Goal: Find specific page/section: Find specific page/section

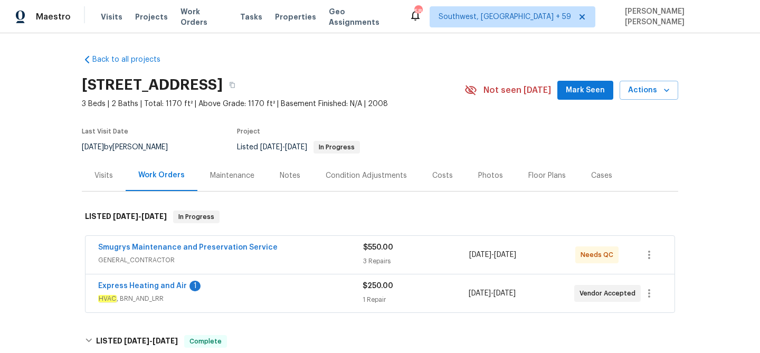
scroll to position [815, 0]
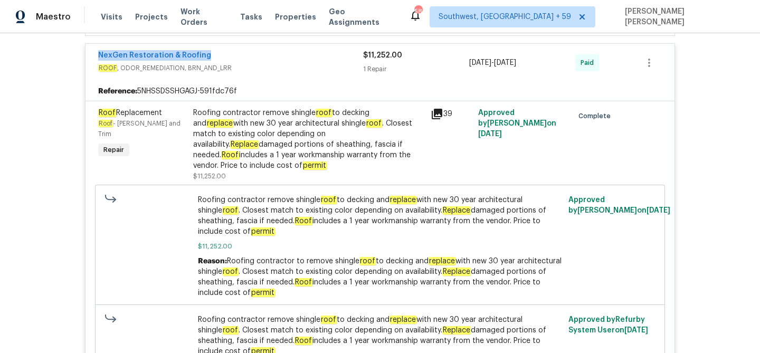
click at [181, 16] on span "Work Orders" at bounding box center [204, 16] width 47 height 21
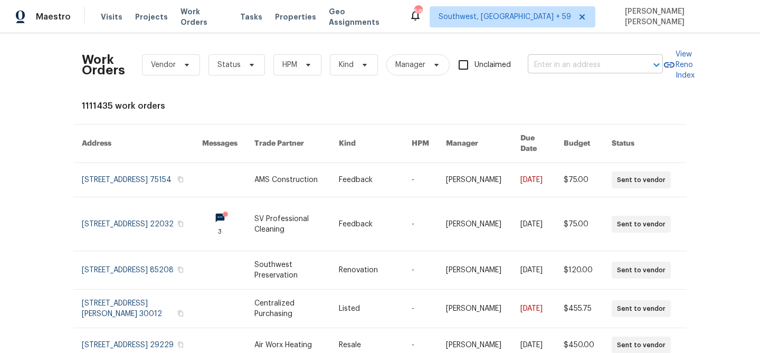
click at [587, 68] on input "text" at bounding box center [581, 65] width 106 height 16
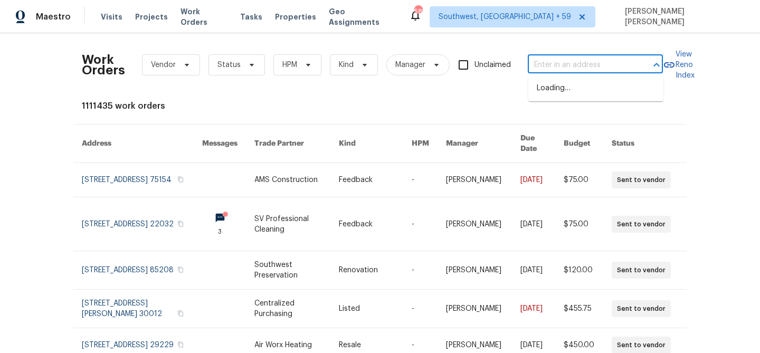
paste input "390 NW Sunview Way, Port Saint Lucie, FL 34986"
type input "390 NW Sunview Way, Port Saint Lucie, FL 34986"
click at [588, 91] on li "390 NW Sunview Way, Port Saint Lucie, FL 34986" at bounding box center [596, 88] width 135 height 17
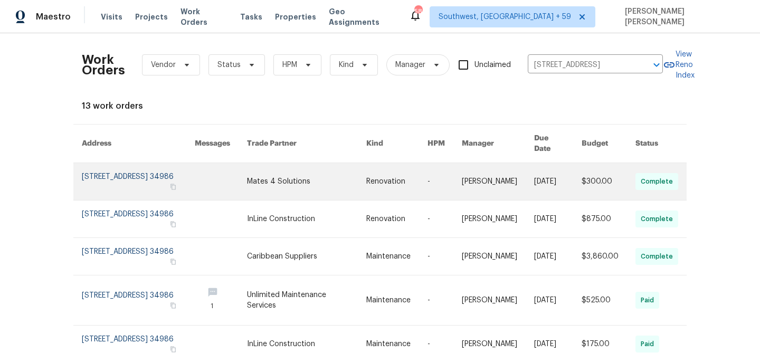
click at [537, 184] on link at bounding box center [558, 181] width 48 height 37
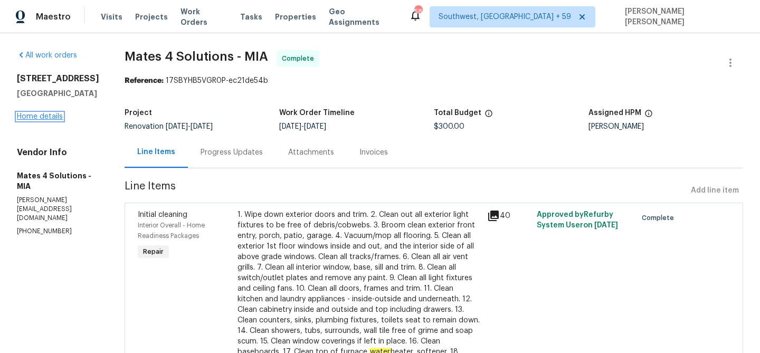
click at [51, 120] on link "Home details" at bounding box center [40, 116] width 46 height 7
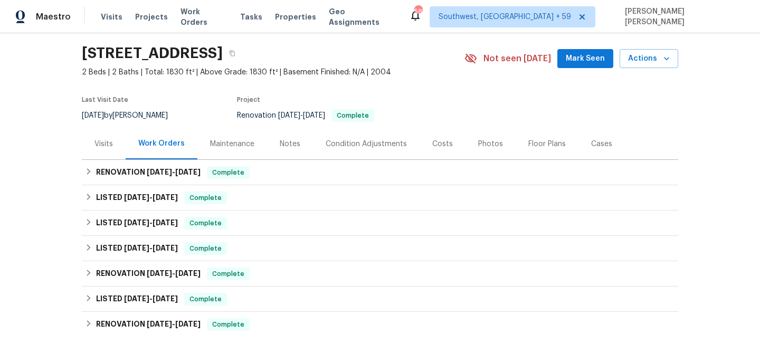
scroll to position [47, 0]
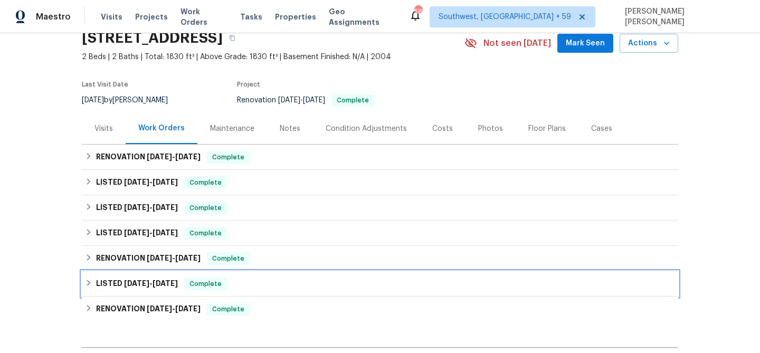
click at [228, 275] on div "LISTED 3/21/25 - 3/24/25 Complete" at bounding box center [380, 283] width 597 height 25
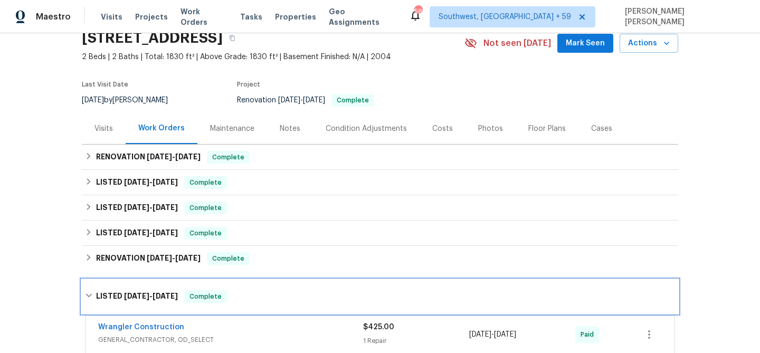
scroll to position [127, 0]
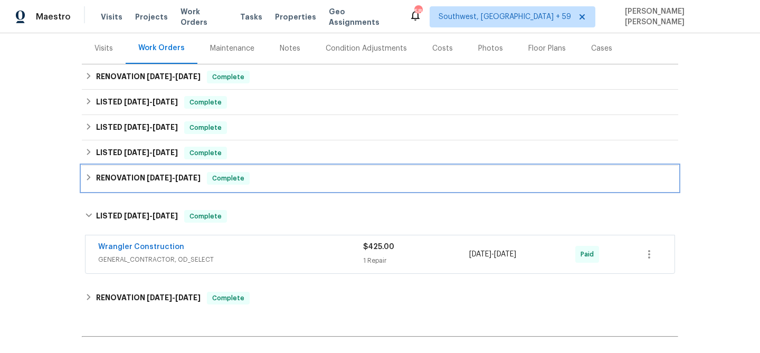
click at [257, 183] on div "RENOVATION 6/6/25 - 6/17/25 Complete" at bounding box center [380, 178] width 590 height 13
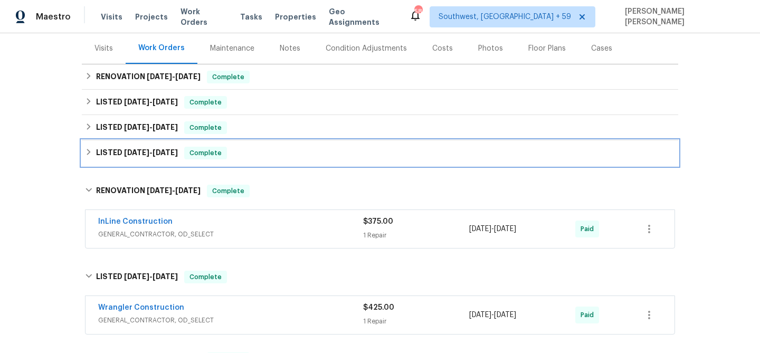
click at [270, 154] on div "LISTED 6/17/25 - 6/19/25 Complete" at bounding box center [380, 153] width 590 height 13
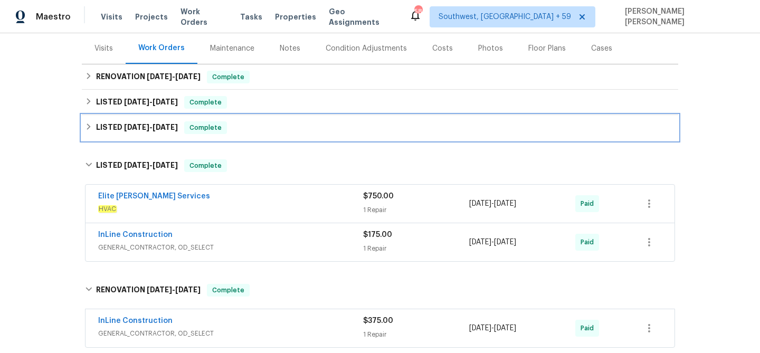
click at [287, 124] on div "LISTED [DATE] - [DATE] Complete" at bounding box center [380, 127] width 590 height 13
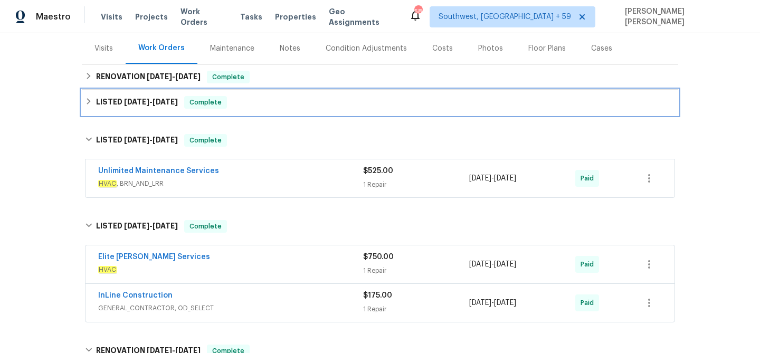
click at [304, 91] on div "LISTED [DATE] - [DATE] Complete" at bounding box center [380, 102] width 597 height 25
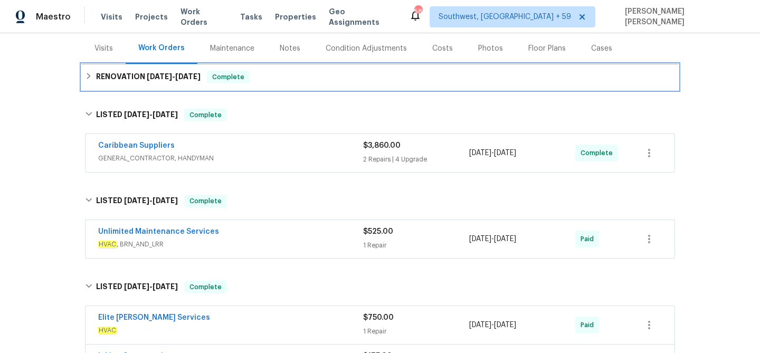
click at [326, 69] on div "RENOVATION [DATE] - [DATE] Complete" at bounding box center [380, 76] width 597 height 25
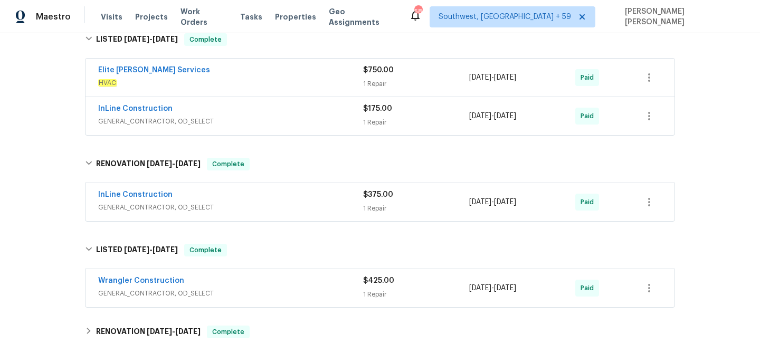
scroll to position [552, 0]
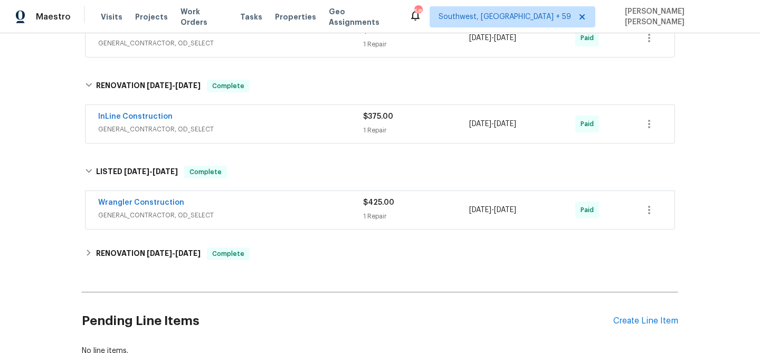
click at [307, 198] on div "Wrangler Construction" at bounding box center [230, 203] width 265 height 13
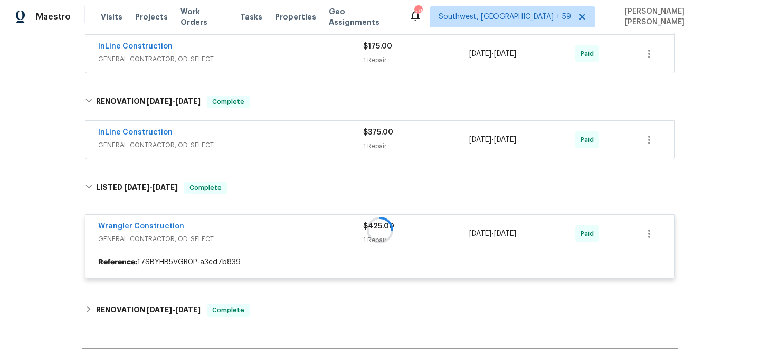
scroll to position [532, 0]
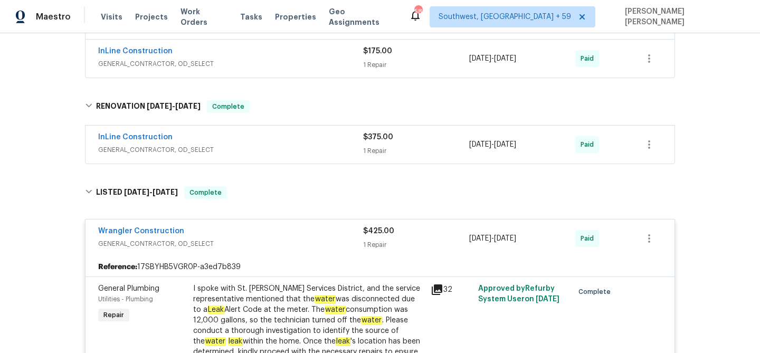
click at [319, 128] on div "InLine Construction GENERAL_CONTRACTOR, OD_SELECT $375.00 1 Repair 6/6/2025 - 6…" at bounding box center [380, 145] width 589 height 38
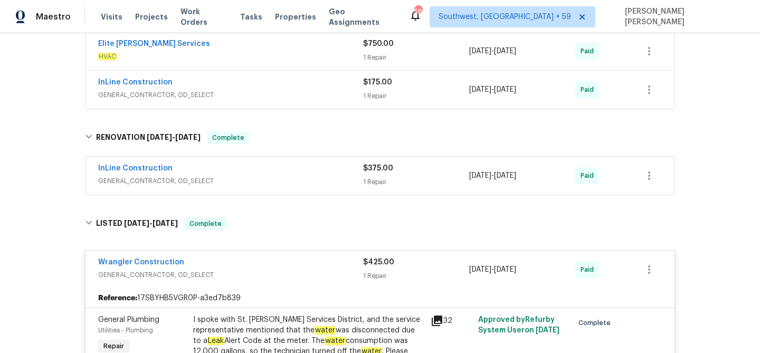
click at [319, 176] on span "GENERAL_CONTRACTOR, OD_SELECT" at bounding box center [230, 181] width 265 height 11
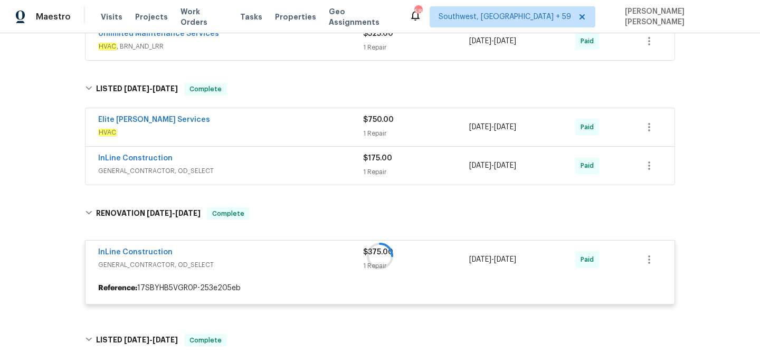
scroll to position [405, 0]
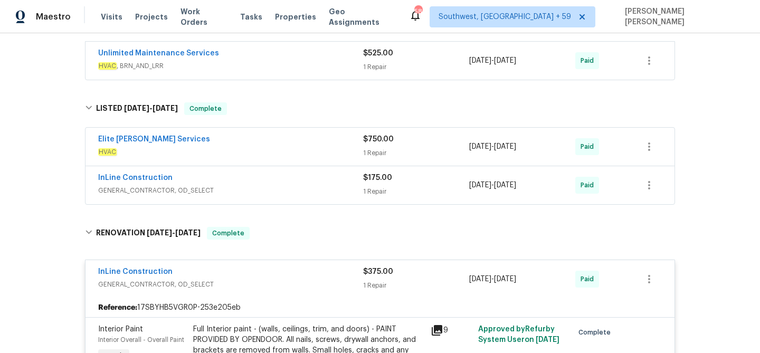
click at [321, 176] on div "InLine Construction" at bounding box center [230, 179] width 265 height 13
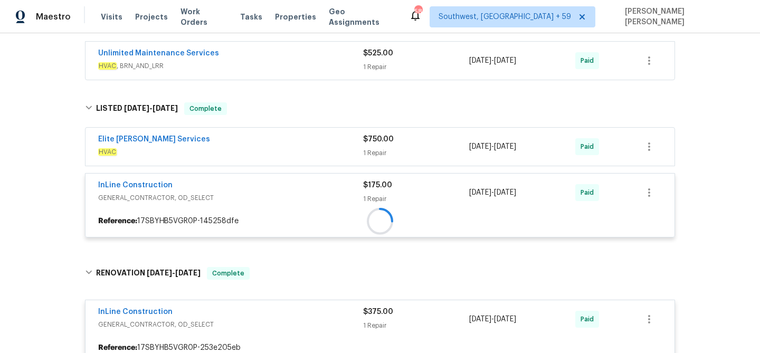
scroll to position [380, 0]
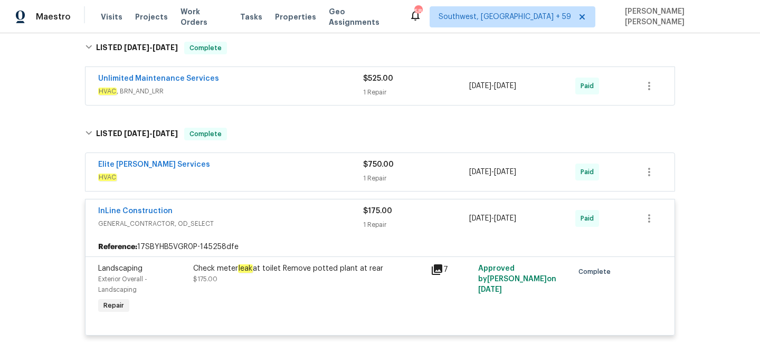
click at [299, 180] on span "HVAC" at bounding box center [230, 177] width 265 height 11
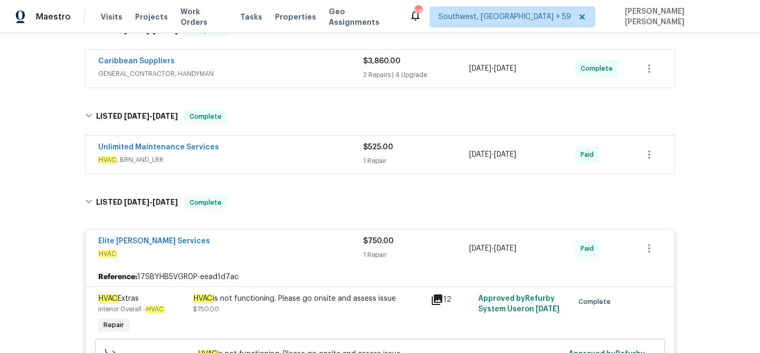
click at [315, 143] on div "Unlimited Maintenance Services" at bounding box center [230, 148] width 265 height 13
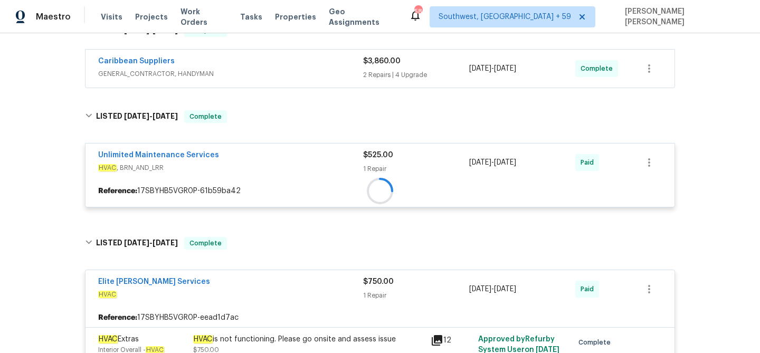
scroll to position [284, 0]
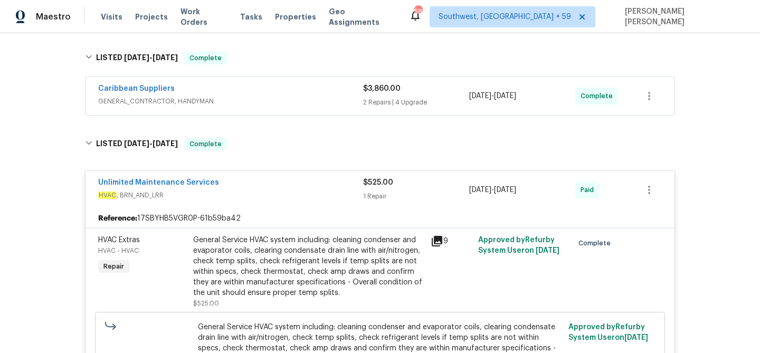
click at [319, 95] on div "Caribbean Suppliers" at bounding box center [230, 89] width 265 height 13
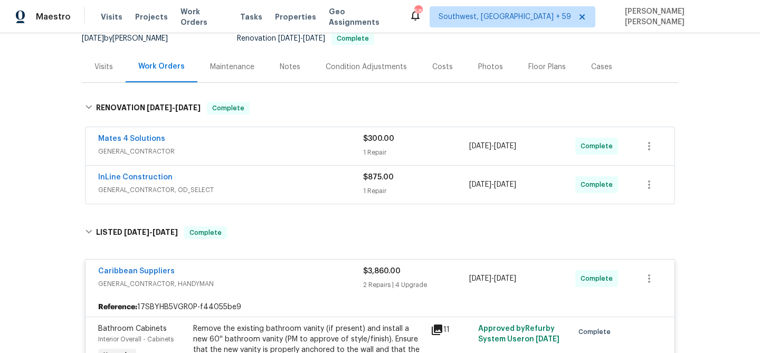
scroll to position [98, 0]
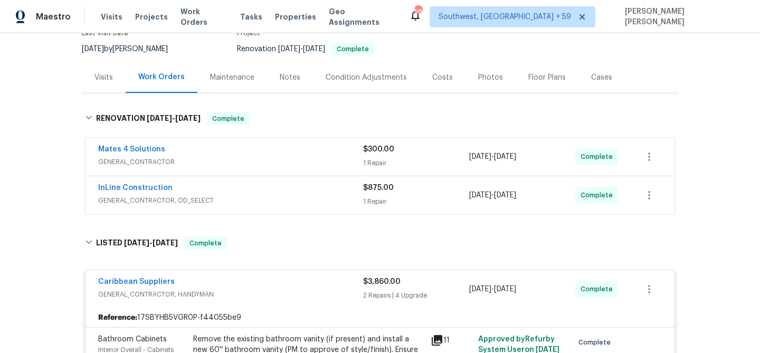
click at [316, 207] on div "InLine Construction GENERAL_CONTRACTOR, OD_SELECT" at bounding box center [230, 195] width 265 height 25
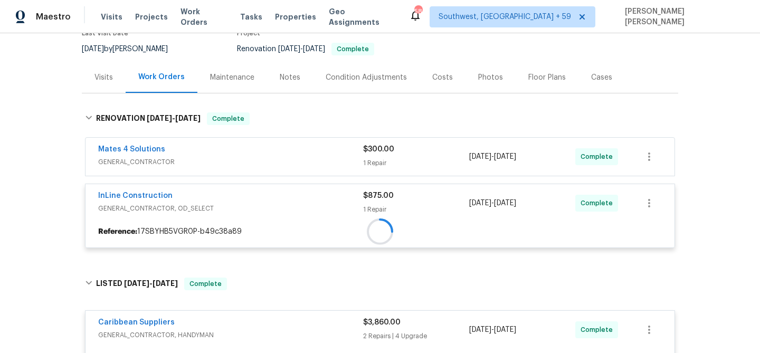
scroll to position [84, 0]
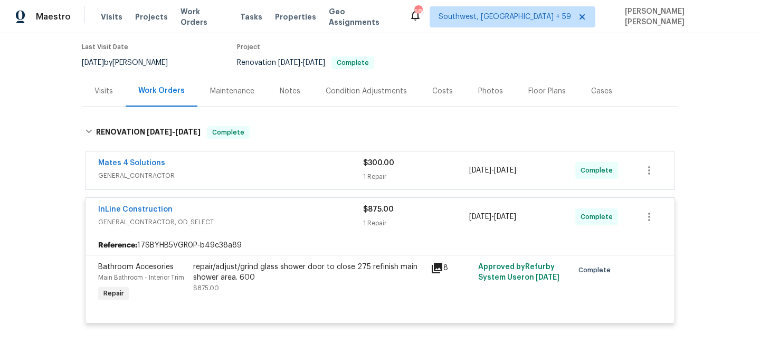
click at [324, 161] on div "Mates 4 Solutions" at bounding box center [230, 164] width 265 height 13
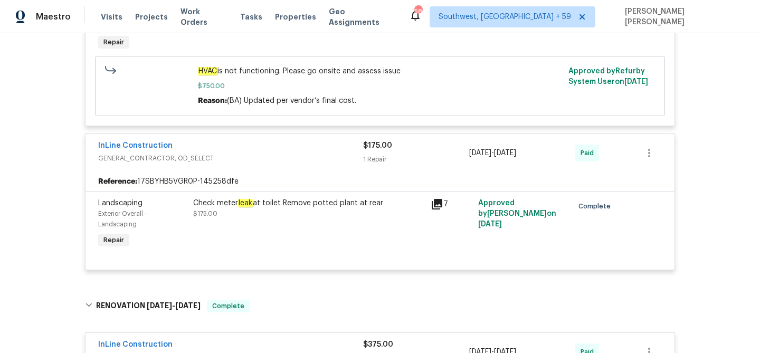
scroll to position [2101, 0]
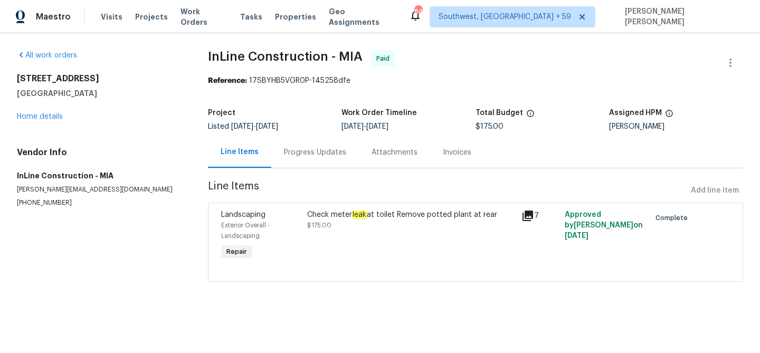
click at [315, 146] on div "Progress Updates" at bounding box center [315, 152] width 88 height 31
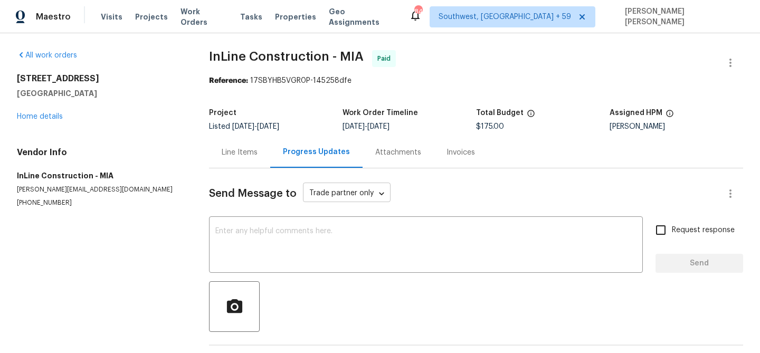
scroll to position [39, 0]
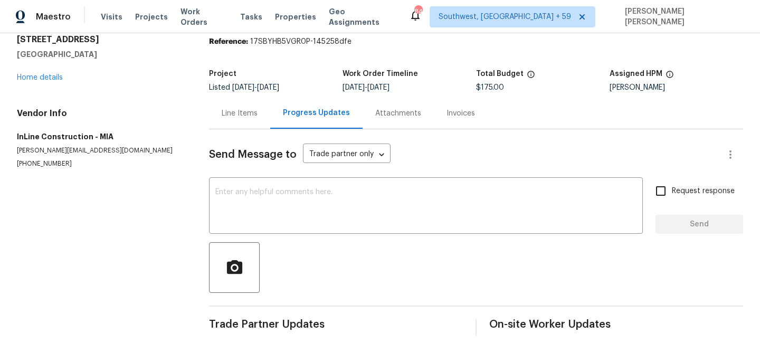
click at [233, 109] on div "Line Items" at bounding box center [240, 113] width 36 height 11
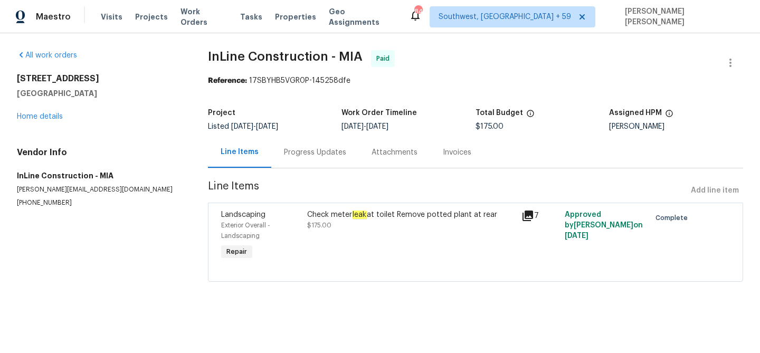
click at [417, 232] on div "Check meter leak at toilet Remove potted plant at rear $175.00" at bounding box center [411, 235] width 215 height 59
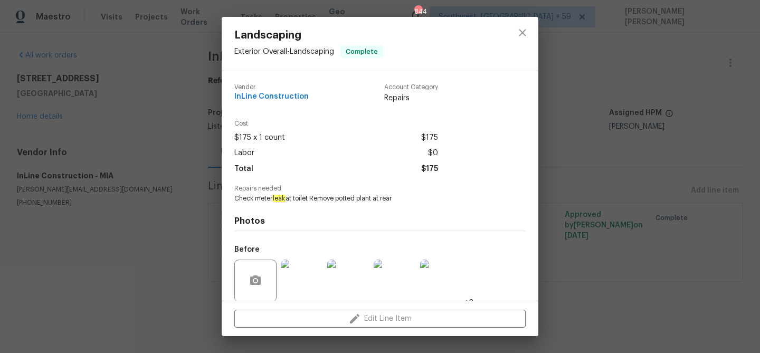
scroll to position [80, 0]
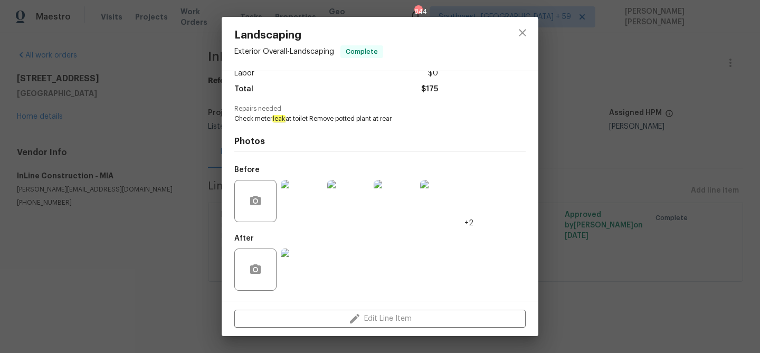
click at [346, 202] on img at bounding box center [348, 201] width 42 height 42
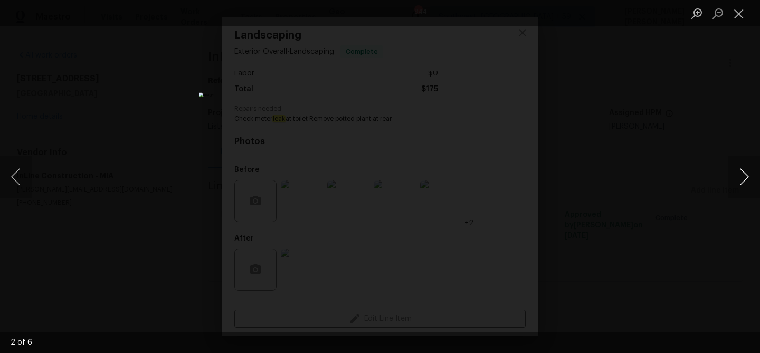
click at [740, 166] on button "Next image" at bounding box center [745, 177] width 32 height 42
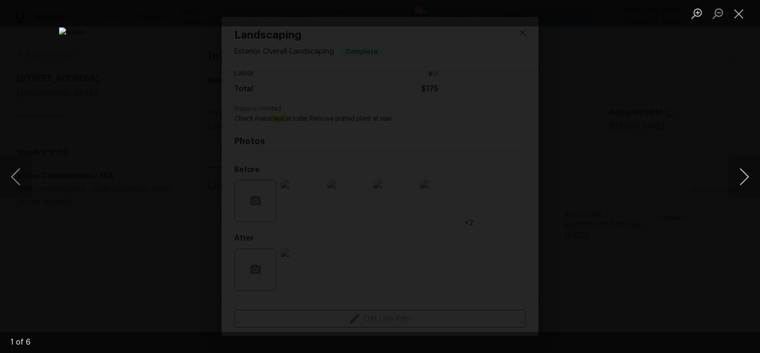
click at [740, 166] on button "Next image" at bounding box center [745, 177] width 32 height 42
click at [745, 167] on button "Next image" at bounding box center [745, 177] width 32 height 42
click at [702, 192] on div "Lightbox" at bounding box center [380, 176] width 760 height 353
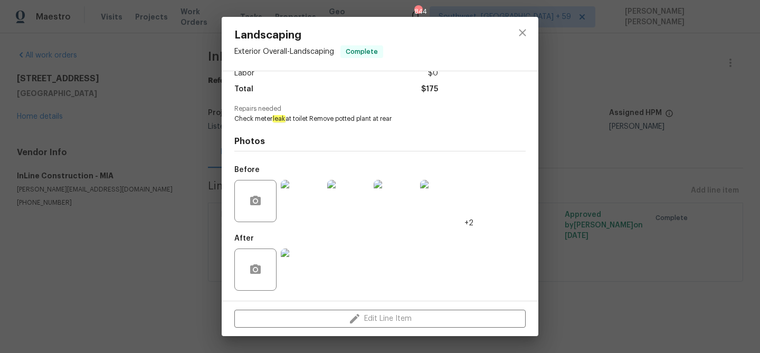
click at [702, 192] on div "Landscaping Exterior Overall - Landscaping Complete Vendor InLine Construction …" at bounding box center [380, 176] width 760 height 353
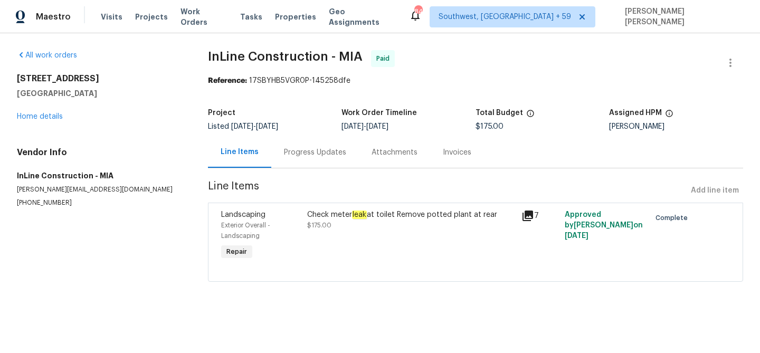
click at [451, 153] on div "Invoices" at bounding box center [457, 152] width 29 height 11
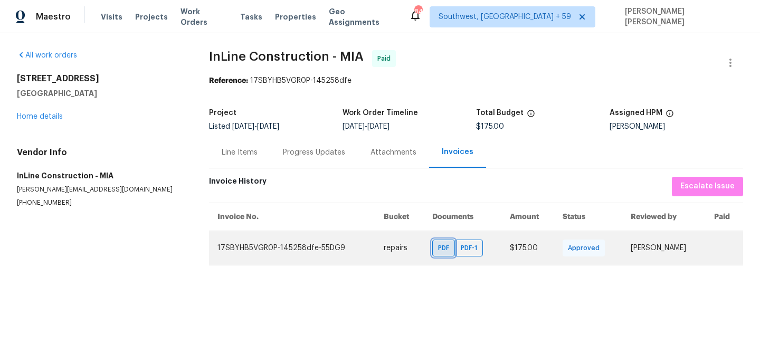
click at [439, 249] on span "PDF" at bounding box center [445, 248] width 15 height 11
click at [463, 250] on span "PDF-1" at bounding box center [471, 248] width 21 height 11
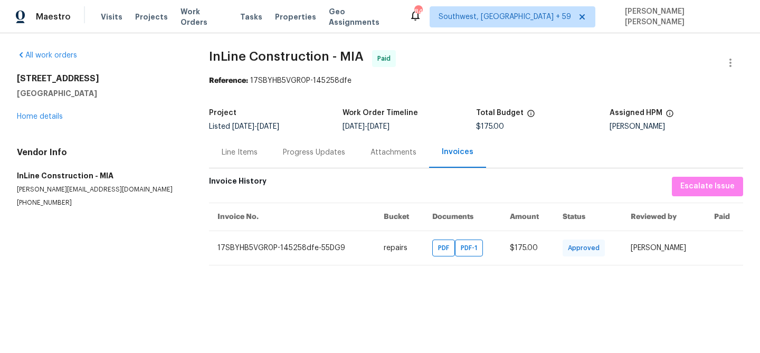
click at [229, 154] on div "Line Items" at bounding box center [240, 152] width 36 height 11
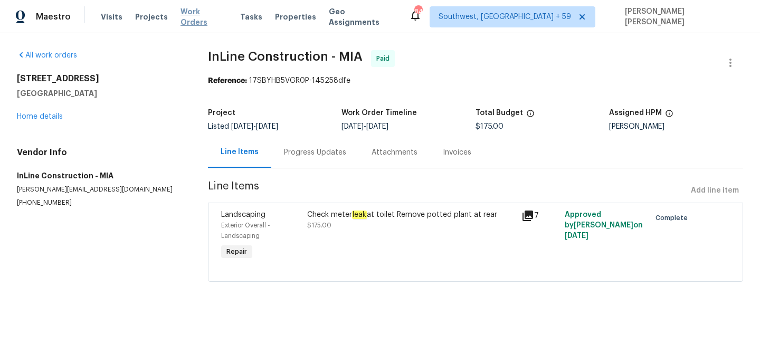
click at [208, 18] on span "Work Orders" at bounding box center [204, 16] width 47 height 21
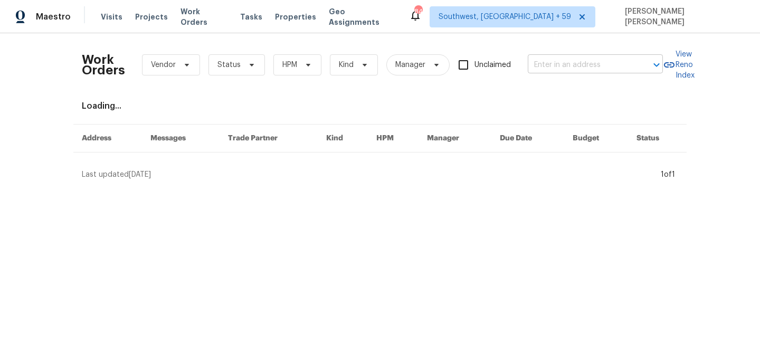
click at [569, 60] on input "text" at bounding box center [581, 65] width 106 height 16
paste input "4615 Carolyn Ln, White Bear Lake, MN 55110"
type input "4615 Carolyn Ln, White Bear Lake, MN 55110"
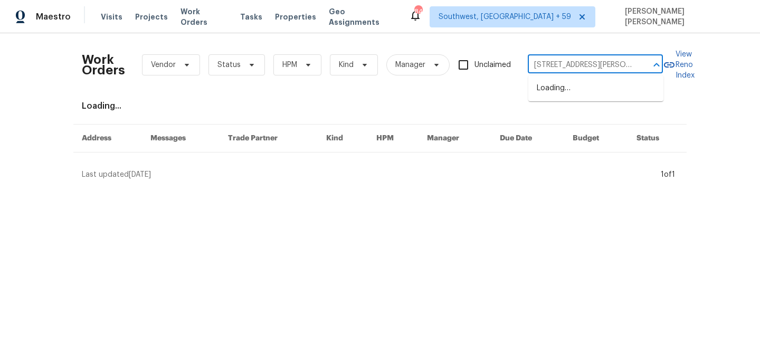
scroll to position [0, 53]
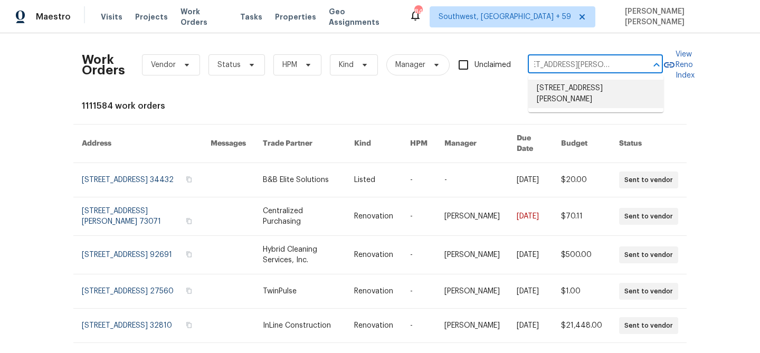
click at [573, 83] on li "4615 Carolyn Ln, White Bear Lake, MN 55110" at bounding box center [596, 94] width 135 height 29
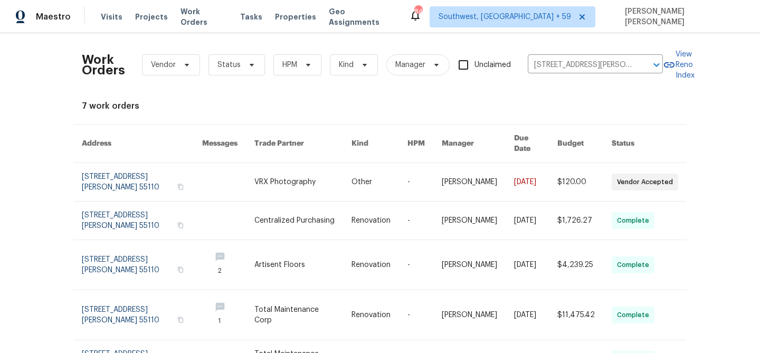
click at [544, 175] on link at bounding box center [535, 182] width 43 height 38
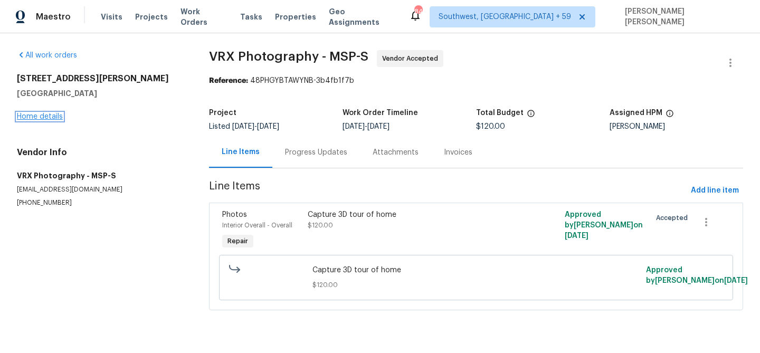
click at [48, 118] on link "Home details" at bounding box center [40, 116] width 46 height 7
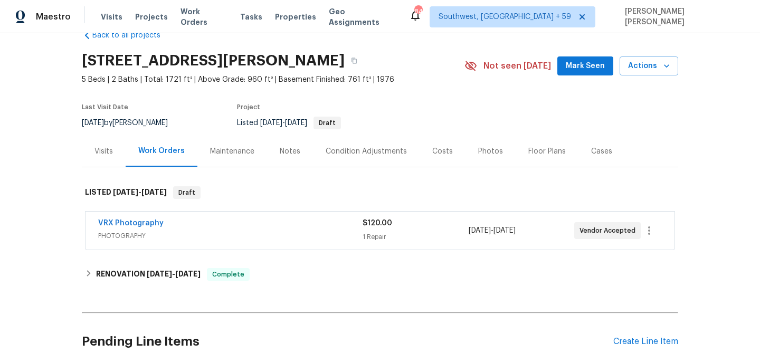
scroll to position [120, 0]
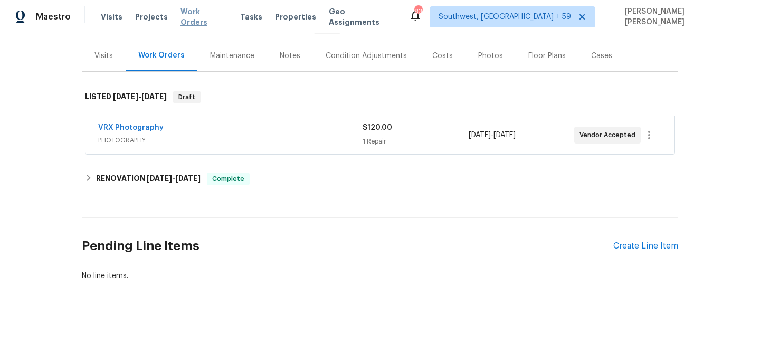
click at [206, 20] on span "Work Orders" at bounding box center [204, 16] width 47 height 21
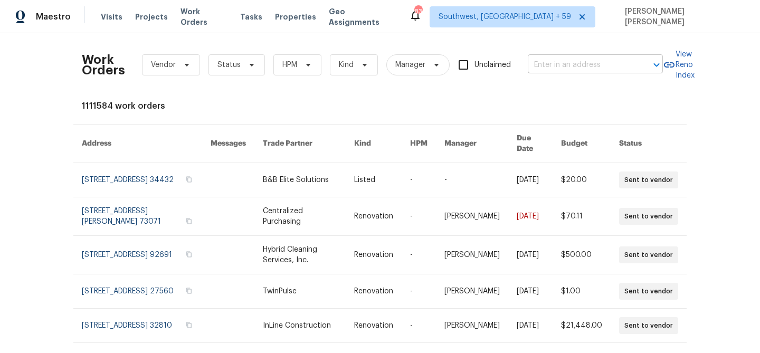
click at [554, 69] on input "text" at bounding box center [581, 65] width 106 height 16
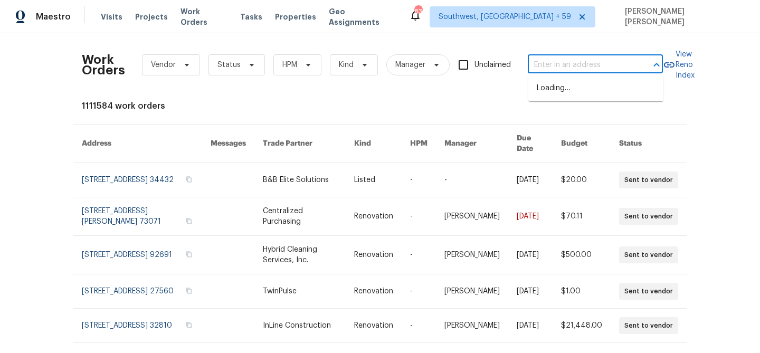
paste input "4615 Carolyn Ln, White Bear Lake, MN 55110"
type input "4615 Carolyn Ln, White Bear Lake, MN 55110"
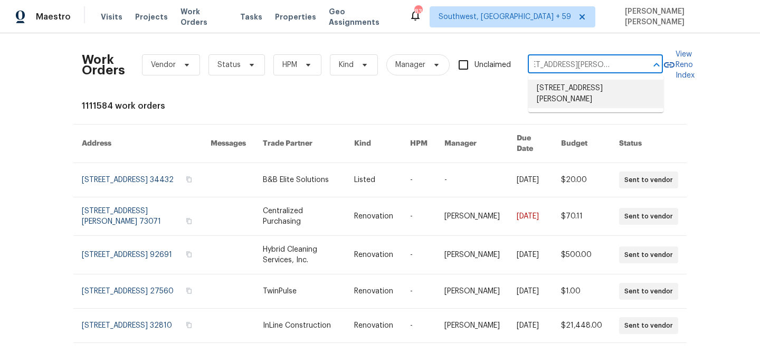
click at [563, 90] on li "4615 Carolyn Ln, White Bear Lake, MN 55110" at bounding box center [596, 94] width 135 height 29
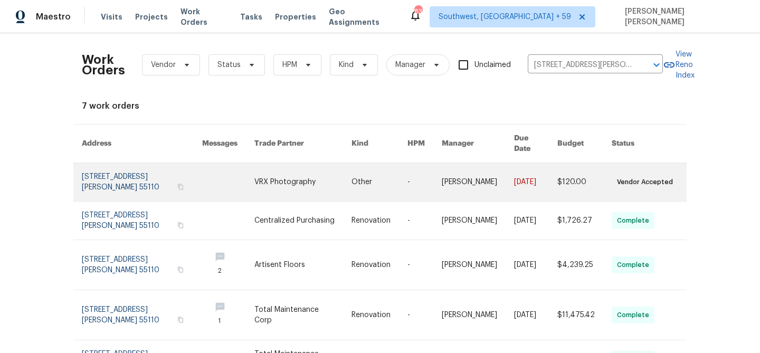
click at [553, 174] on link at bounding box center [535, 182] width 43 height 38
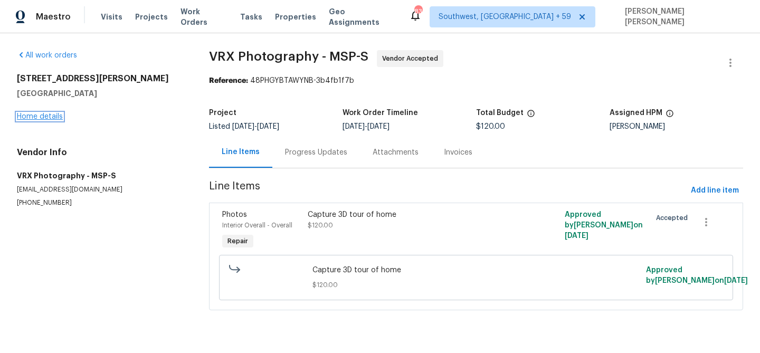
click at [50, 117] on link "Home details" at bounding box center [40, 116] width 46 height 7
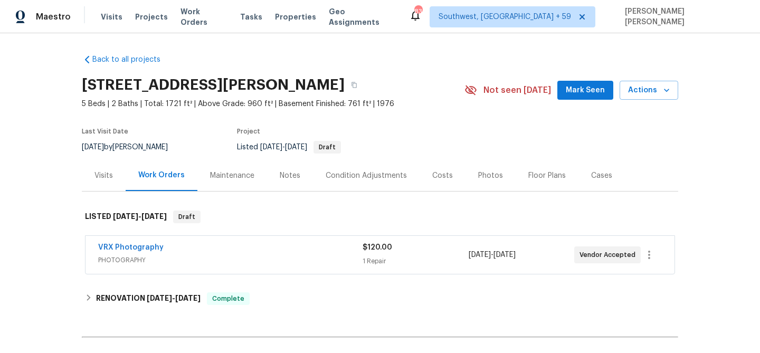
scroll to position [108, 0]
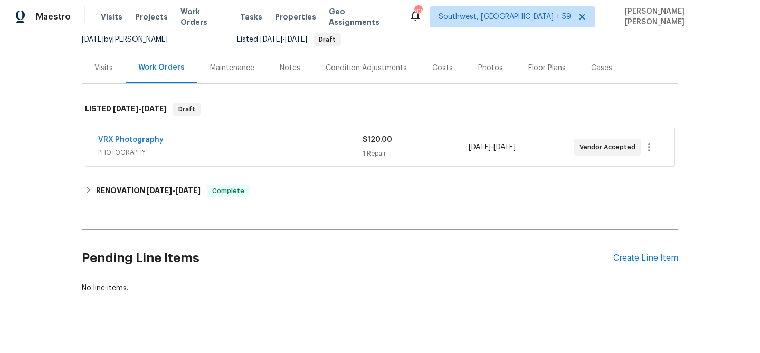
click at [106, 68] on div "Visits" at bounding box center [104, 68] width 18 height 11
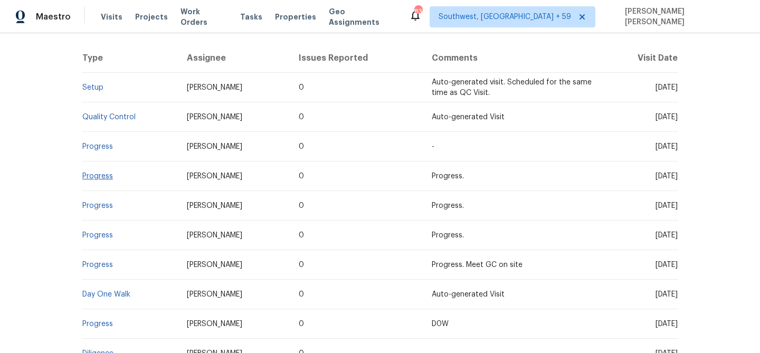
scroll to position [150, 0]
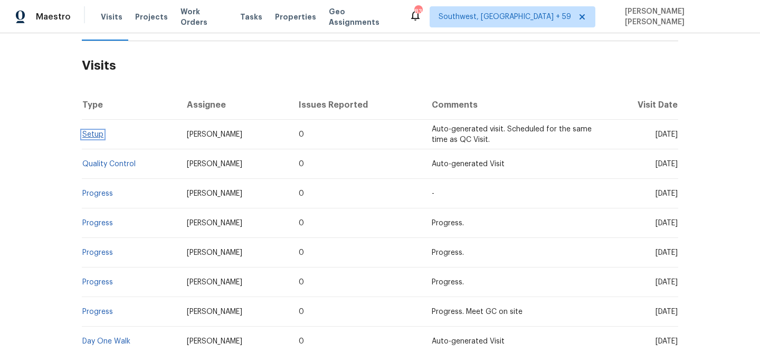
click at [101, 131] on link "Setup" at bounding box center [92, 134] width 21 height 7
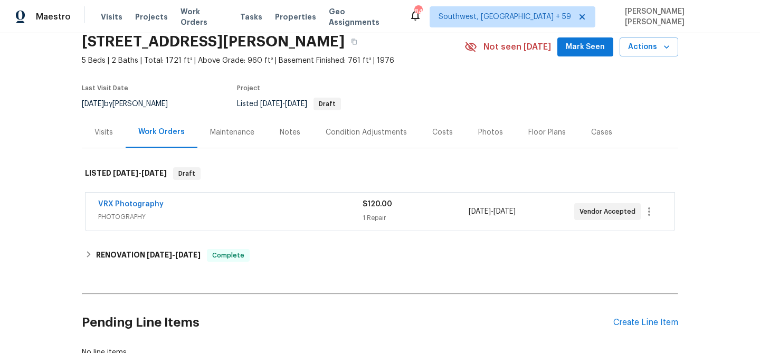
scroll to position [112, 0]
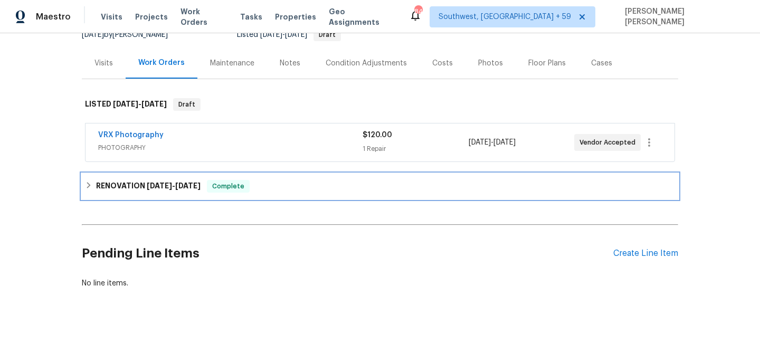
click at [231, 189] on span "Complete" at bounding box center [228, 186] width 41 height 11
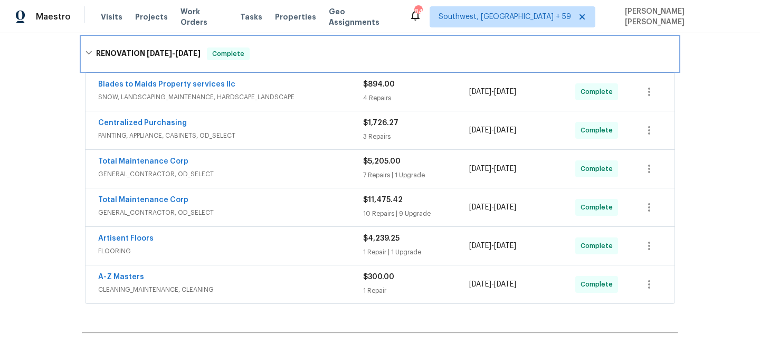
scroll to position [253, 0]
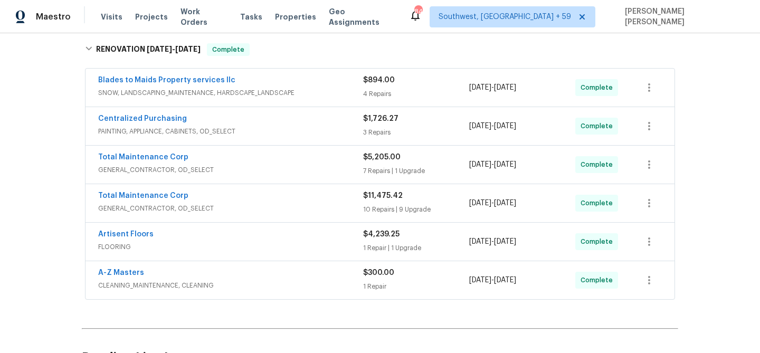
click at [294, 284] on span "CLEANING_MAINTENANCE, CLEANING" at bounding box center [230, 285] width 265 height 11
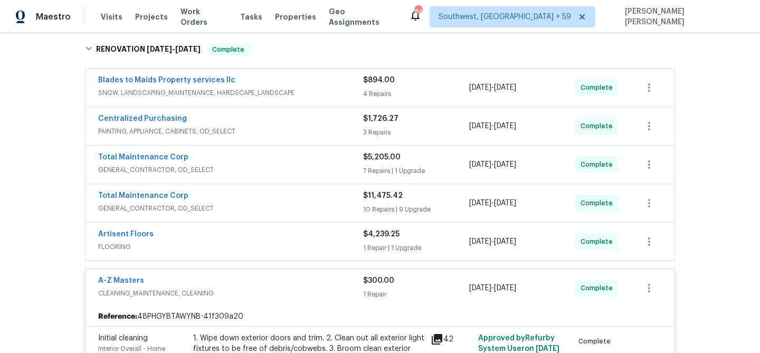
click at [322, 241] on div "Artisent Floors" at bounding box center [230, 235] width 265 height 13
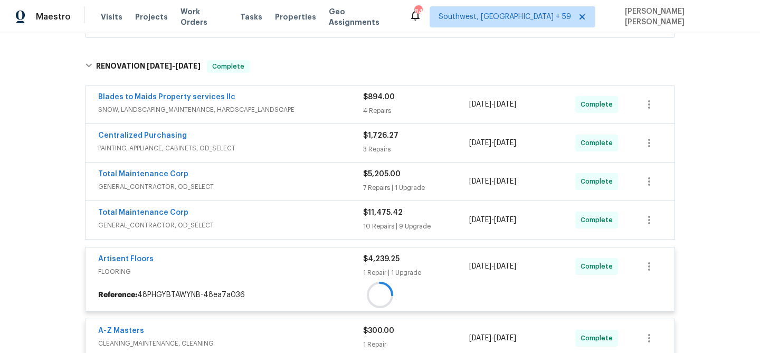
scroll to position [232, 0]
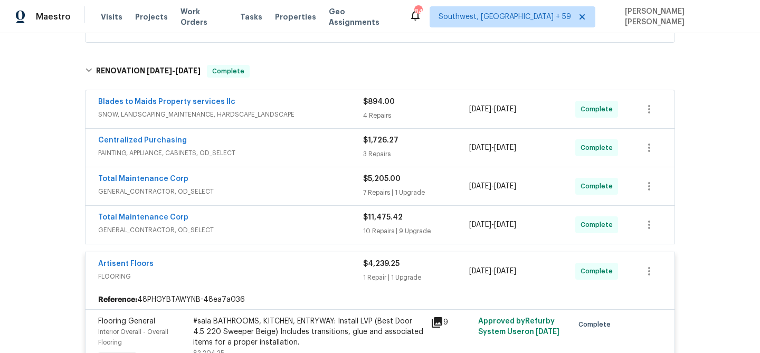
click at [330, 212] on div "Total Maintenance Corp" at bounding box center [230, 218] width 265 height 13
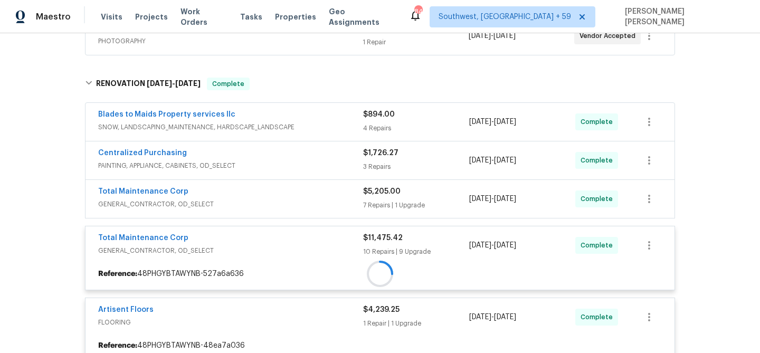
scroll to position [215, 0]
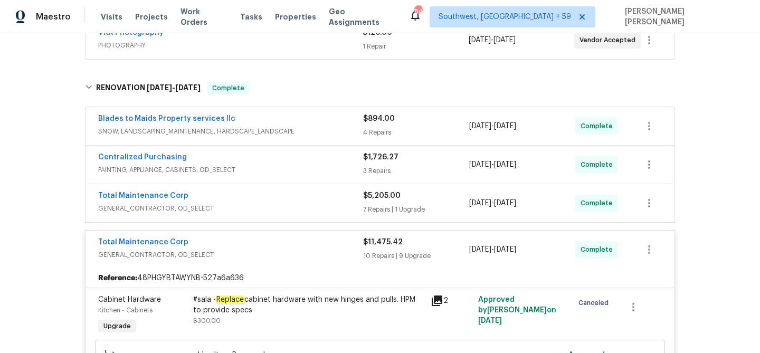
click at [334, 204] on span "GENERAL_CONTRACTOR, OD_SELECT" at bounding box center [230, 208] width 265 height 11
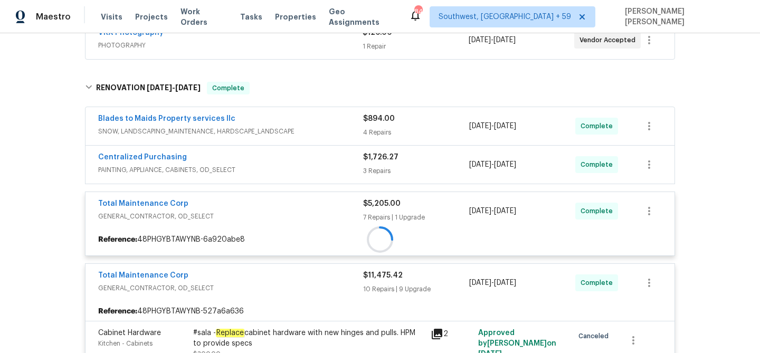
scroll to position [195, 0]
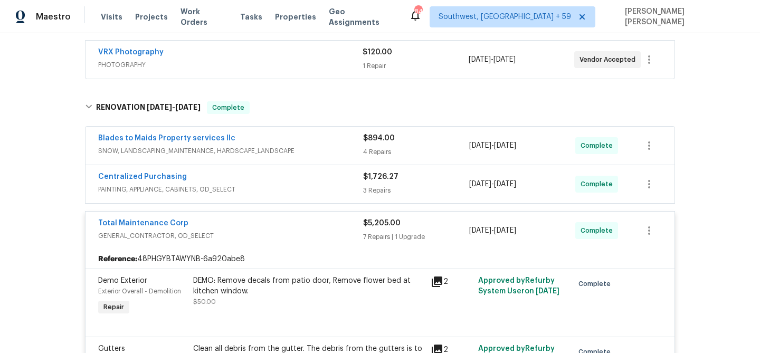
click at [329, 188] on span "PAINTING, APPLIANCE, CABINETS, OD_SELECT" at bounding box center [230, 189] width 265 height 11
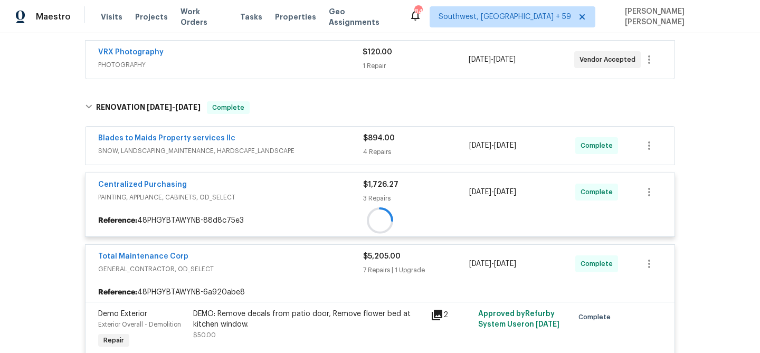
scroll to position [177, 0]
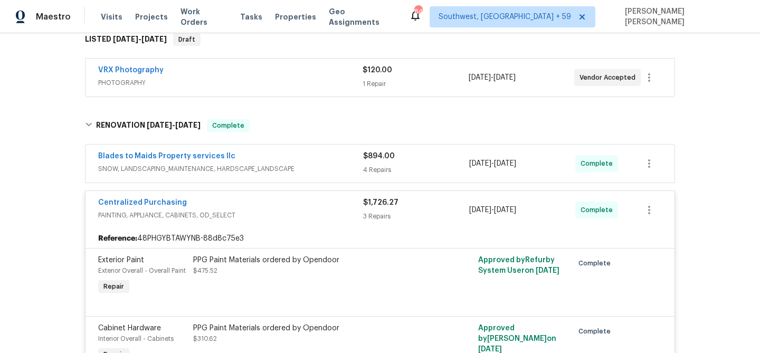
click at [336, 163] on div "Blades to Maids Property services llc" at bounding box center [230, 157] width 265 height 13
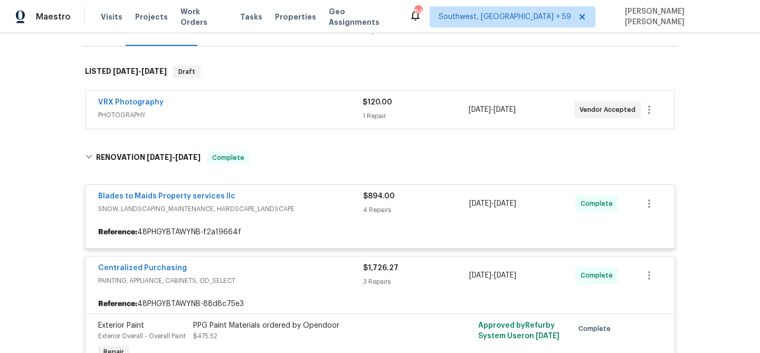
scroll to position [136, 0]
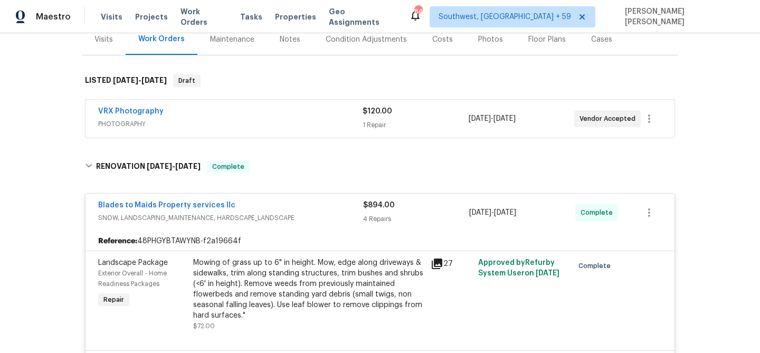
click at [338, 121] on span "PHOTOGRAPHY" at bounding box center [230, 124] width 265 height 11
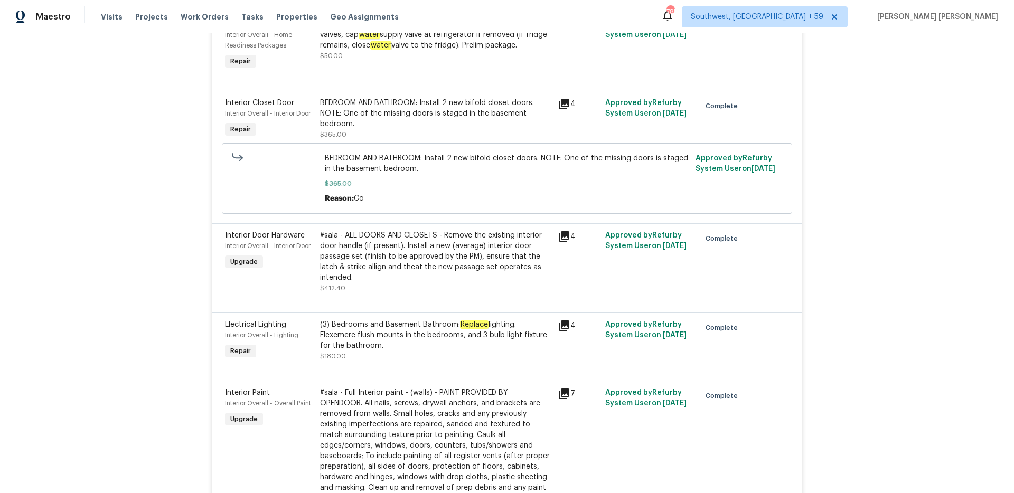
scroll to position [2760, 0]
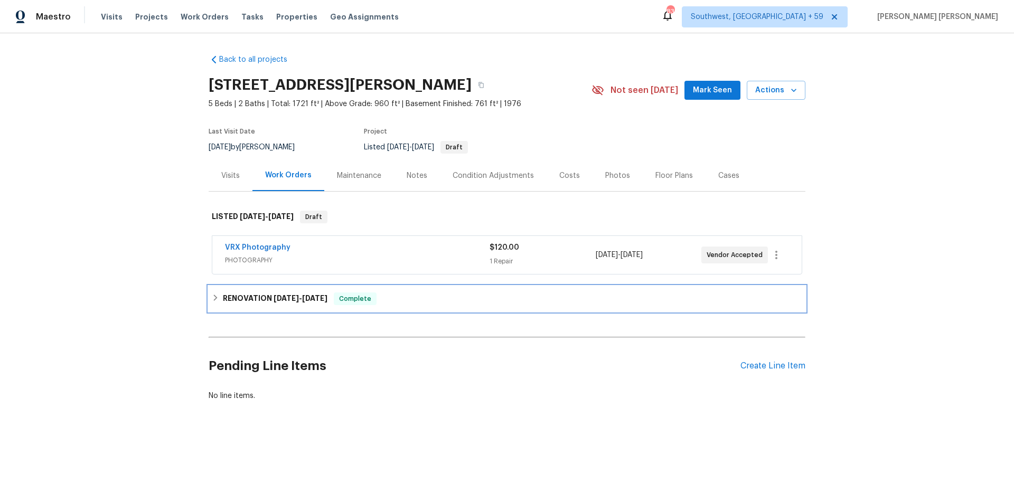
click at [366, 296] on span "Complete" at bounding box center [355, 299] width 41 height 11
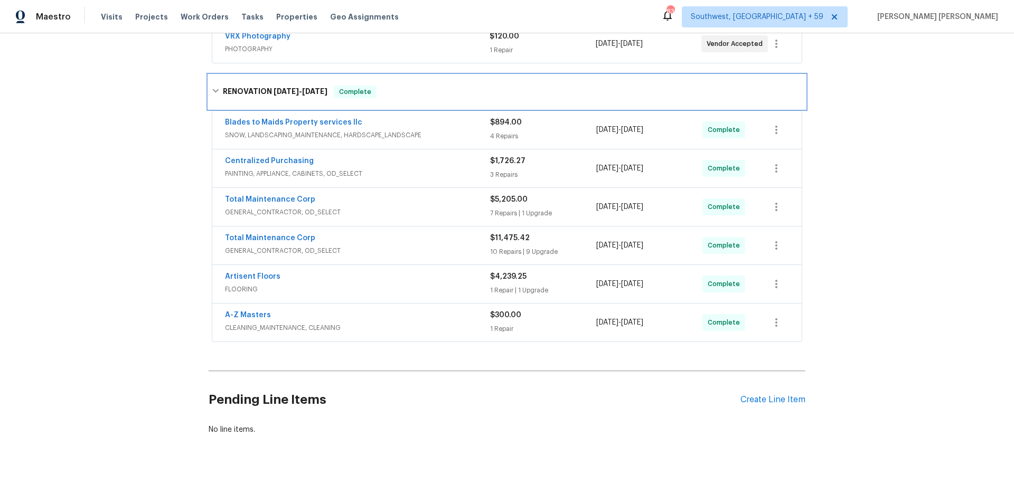
scroll to position [225, 0]
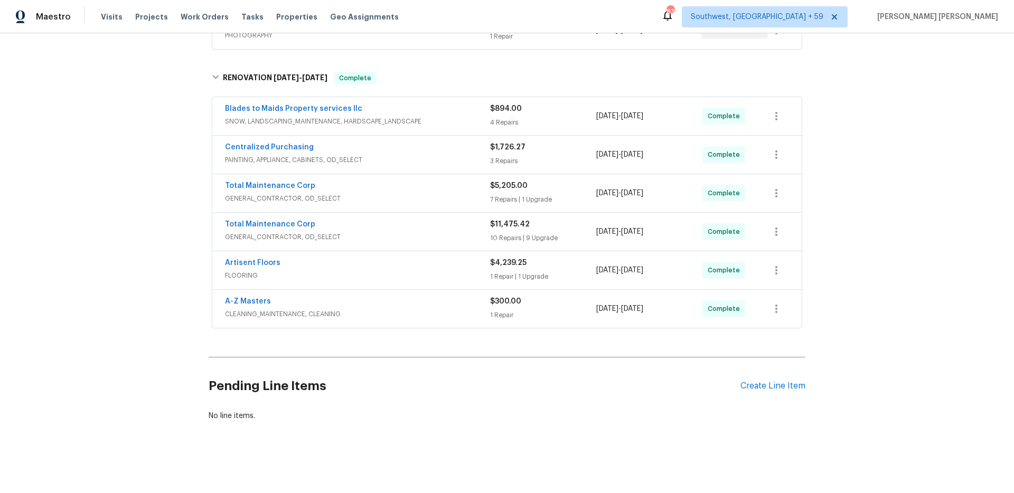
click at [423, 308] on div "A-Z Masters" at bounding box center [357, 302] width 265 height 13
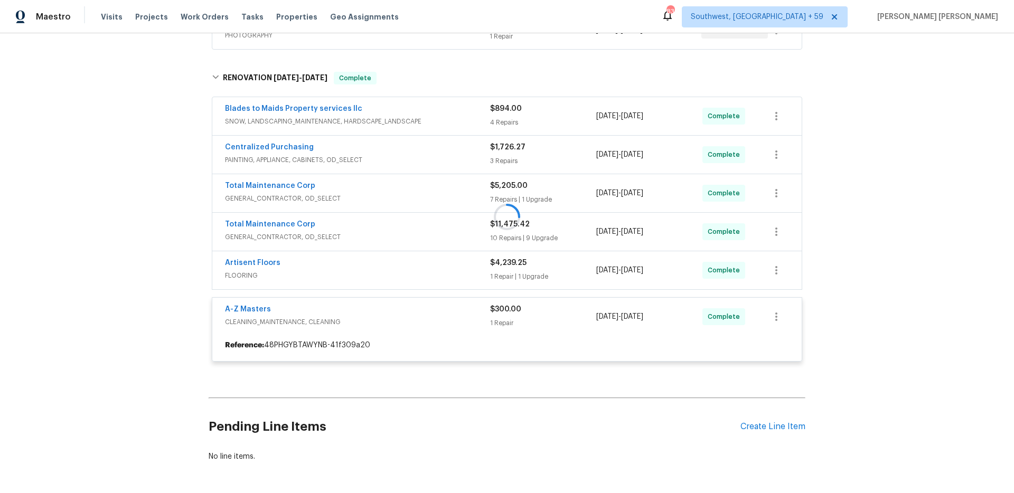
click at [442, 270] on div at bounding box center [507, 216] width 597 height 311
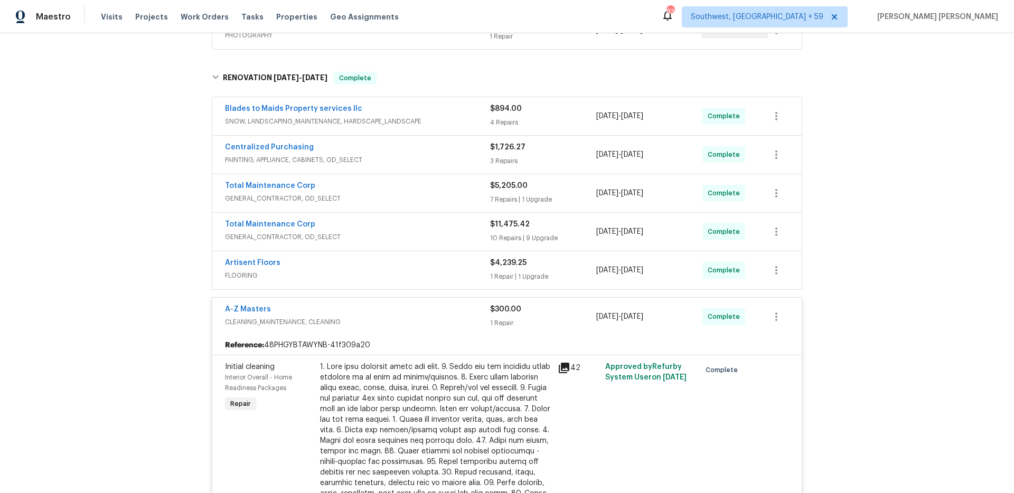
click at [442, 270] on span "FLOORING" at bounding box center [357, 275] width 265 height 11
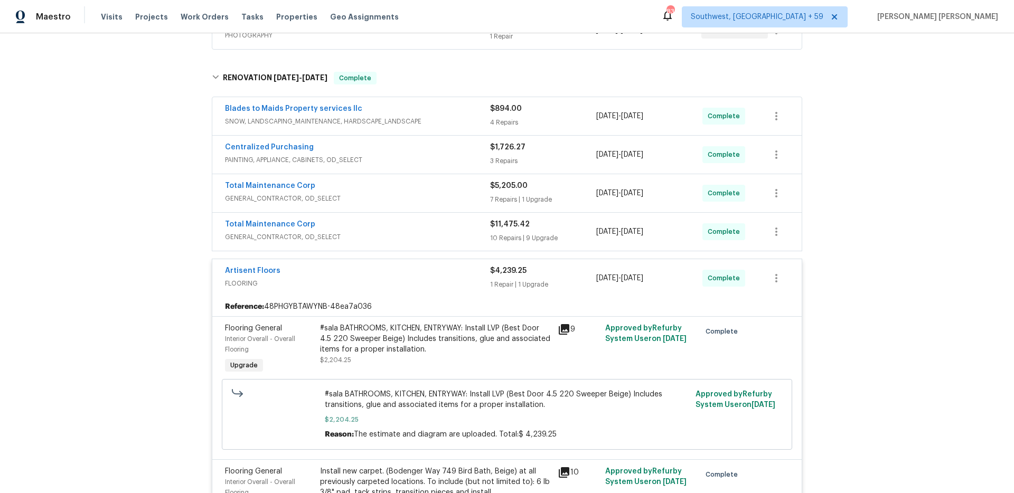
click at [446, 227] on div "Total Maintenance Corp" at bounding box center [357, 225] width 265 height 13
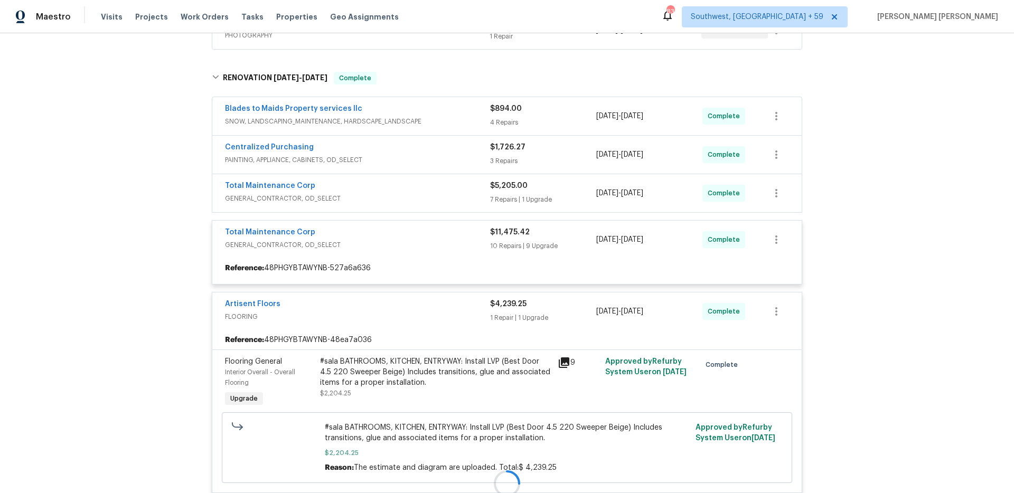
click at [444, 191] on div at bounding box center [507, 483] width 597 height 845
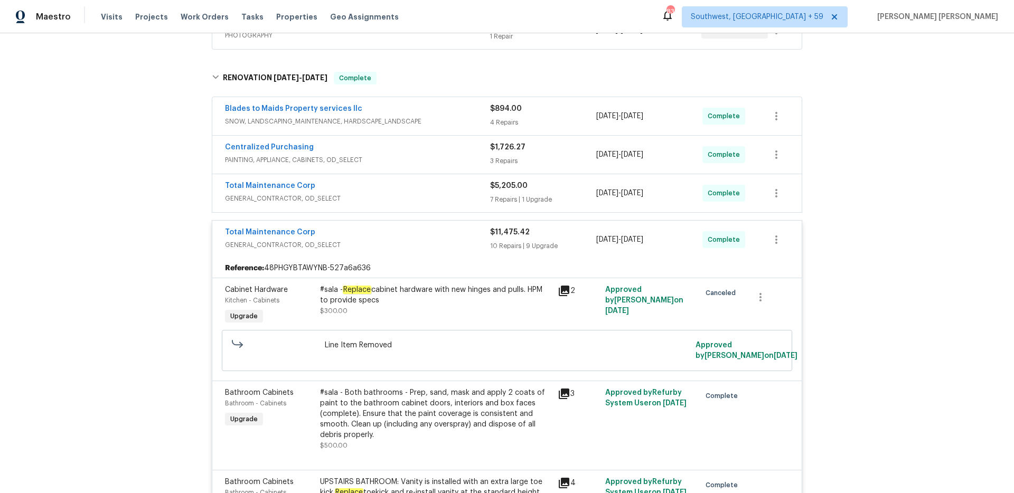
click at [444, 191] on div "Total Maintenance Corp" at bounding box center [357, 187] width 265 height 13
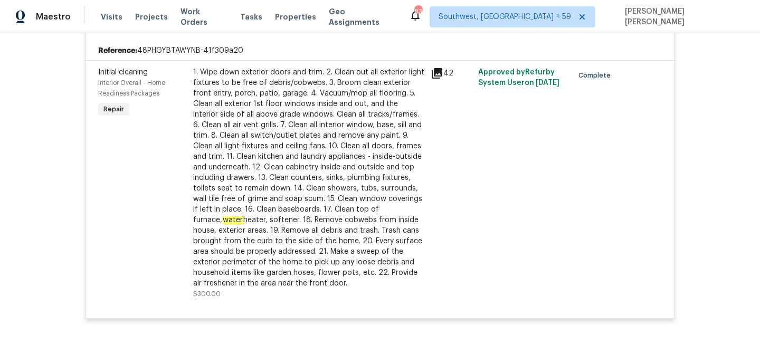
scroll to position [3185, 0]
click at [186, 23] on div "Visits Projects Work Orders Tasks Properties Geo Assignments" at bounding box center [255, 16] width 308 height 21
click at [197, 17] on span "Work Orders" at bounding box center [204, 16] width 47 height 21
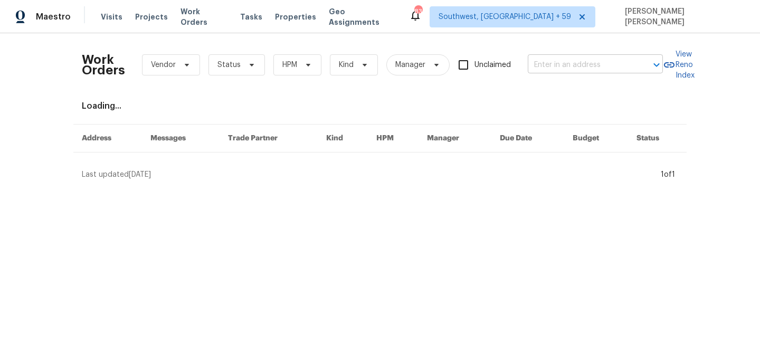
click at [576, 59] on input "text" at bounding box center [581, 65] width 106 height 16
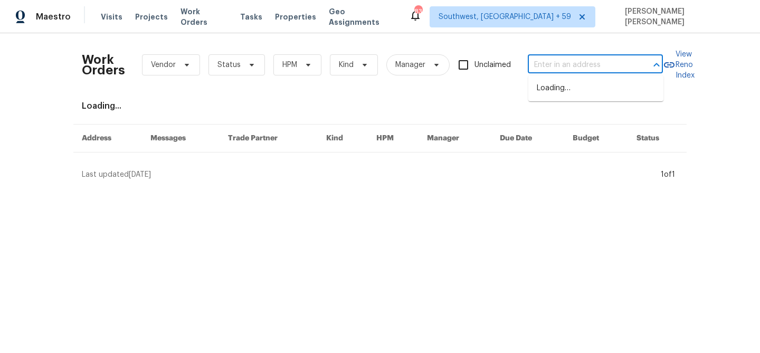
paste input "456 E 3675 N, Ogden, UT 84414"
type input "456 E 3675 N, Ogden, UT 84414"
click at [586, 84] on li "456 E 3675 N, Ogden, UT 84414" at bounding box center [596, 88] width 135 height 17
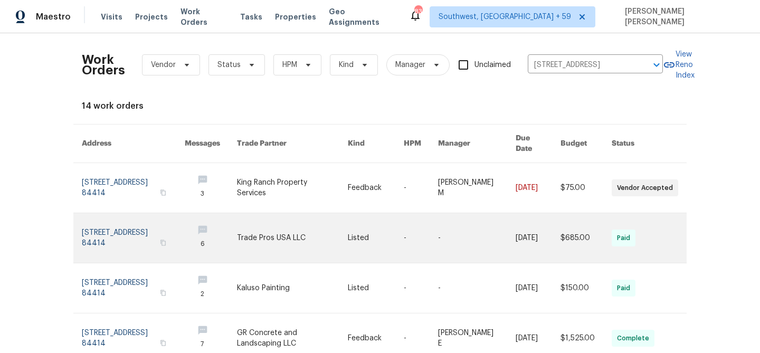
click at [554, 214] on link at bounding box center [538, 238] width 45 height 50
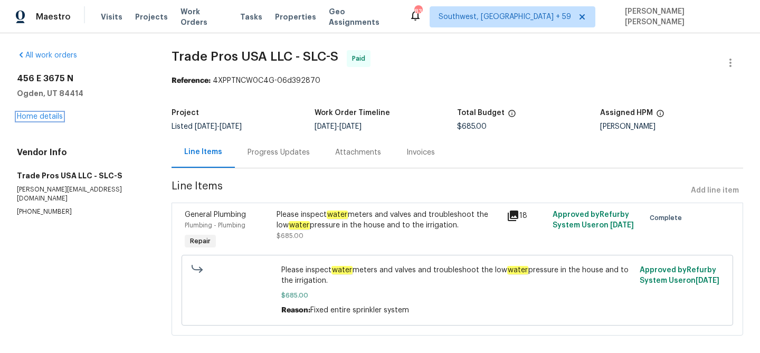
click at [43, 118] on link "Home details" at bounding box center [40, 116] width 46 height 7
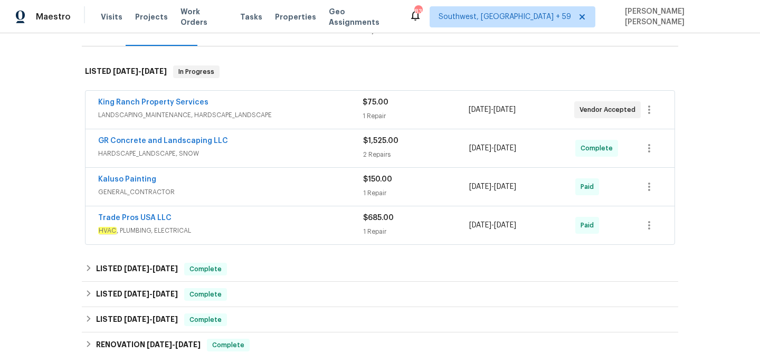
scroll to position [173, 0]
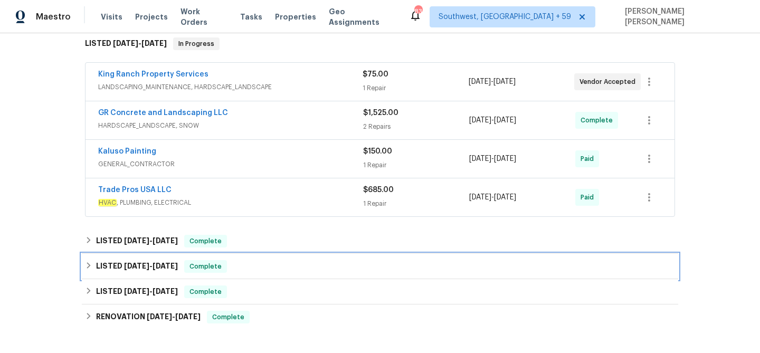
click at [221, 265] on div "Complete" at bounding box center [205, 266] width 43 height 13
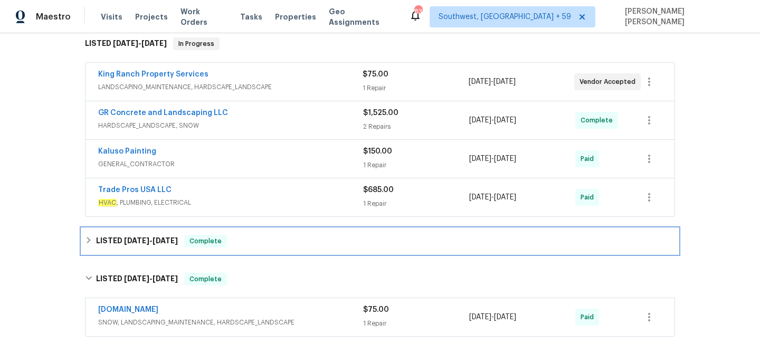
click at [247, 241] on div "LISTED 5/12/25 - 5/19/25 Complete" at bounding box center [380, 241] width 590 height 13
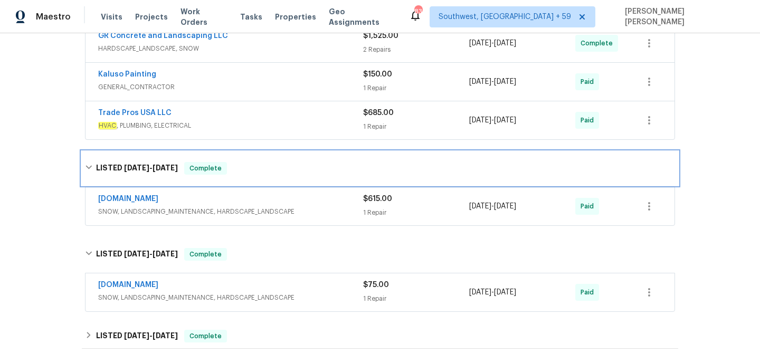
scroll to position [293, 0]
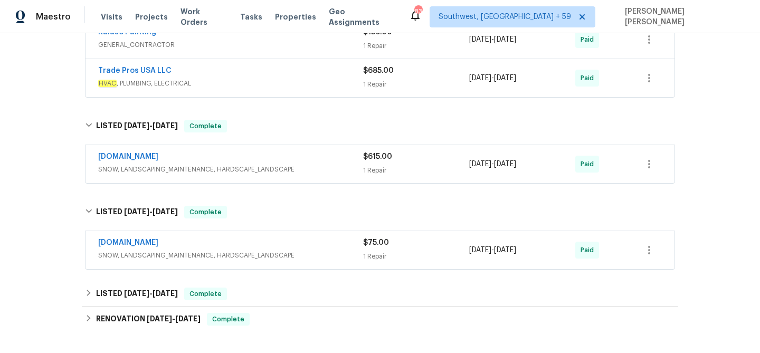
click at [282, 263] on div "Lawn.com SNOW, LANDSCAPING_MAINTENANCE, HARDSCAPE_LANDSCAPE $75.00 1 Repair 5/8…" at bounding box center [380, 250] width 589 height 38
click at [307, 253] on span "SNOW, LANDSCAPING_MAINTENANCE, HARDSCAPE_LANDSCAPE" at bounding box center [230, 255] width 265 height 11
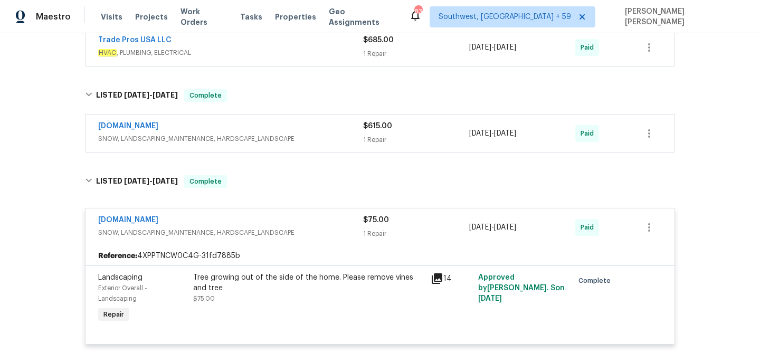
scroll to position [322, 0]
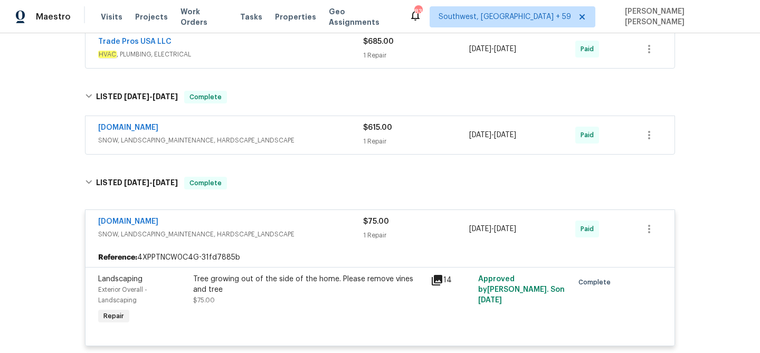
click at [322, 138] on span "SNOW, LANDSCAPING_MAINTENANCE, HARDSCAPE_LANDSCAPE" at bounding box center [230, 140] width 265 height 11
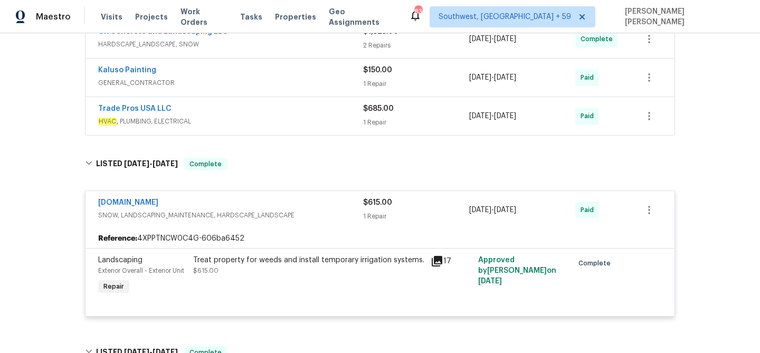
scroll to position [251, 0]
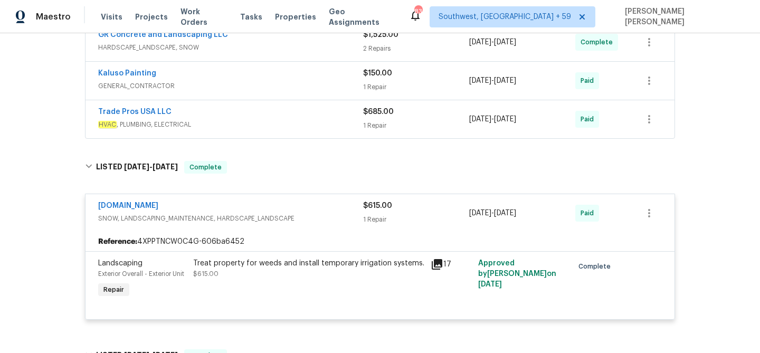
click at [329, 109] on div "Trade Pros USA LLC" at bounding box center [230, 113] width 265 height 13
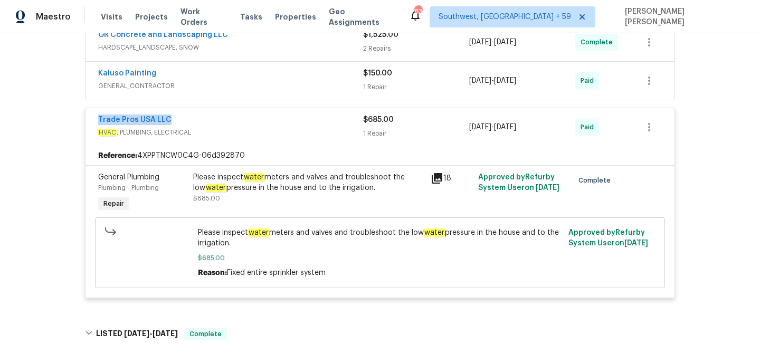
click at [267, 78] on div "Kaluso Painting" at bounding box center [230, 74] width 265 height 13
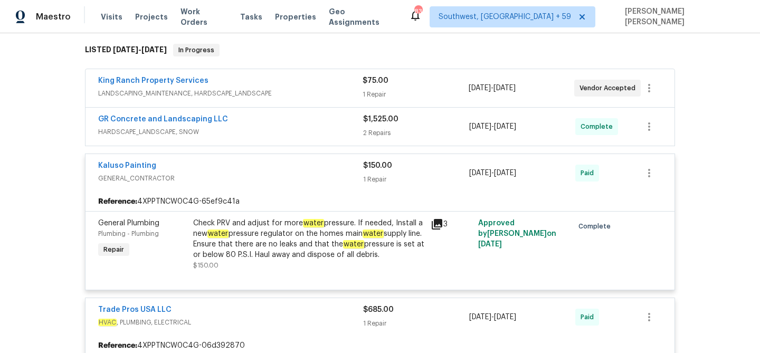
scroll to position [133, 0]
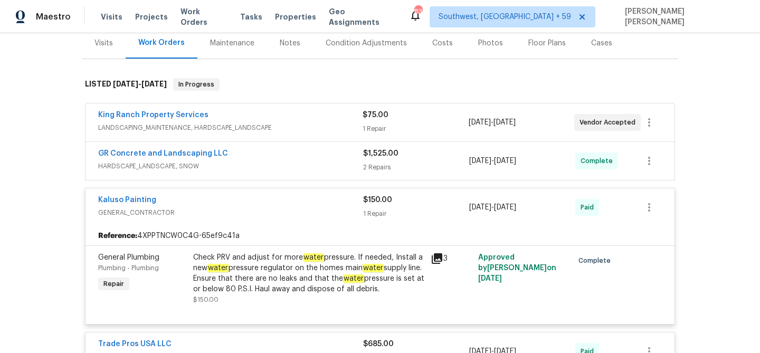
click at [296, 158] on div "GR Concrete and Landscaping LLC" at bounding box center [230, 154] width 265 height 13
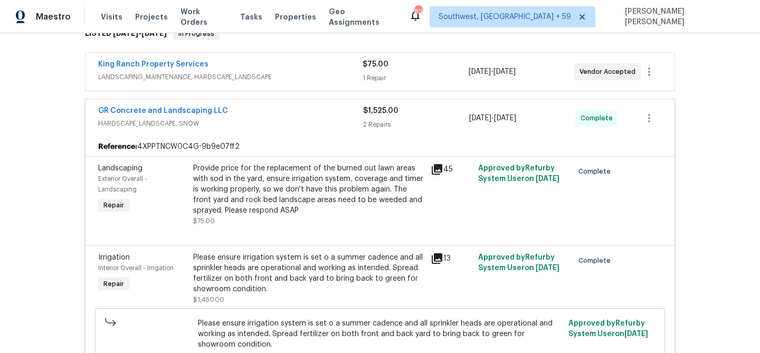
scroll to position [171, 0]
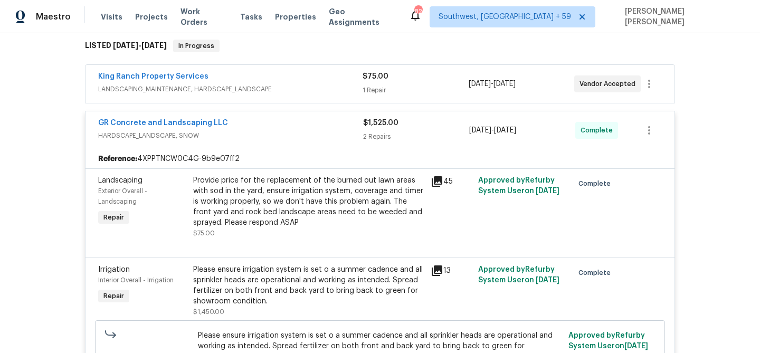
click at [354, 86] on span "LANDSCAPING_MAINTENANCE, HARDSCAPE_LANDSCAPE" at bounding box center [230, 89] width 265 height 11
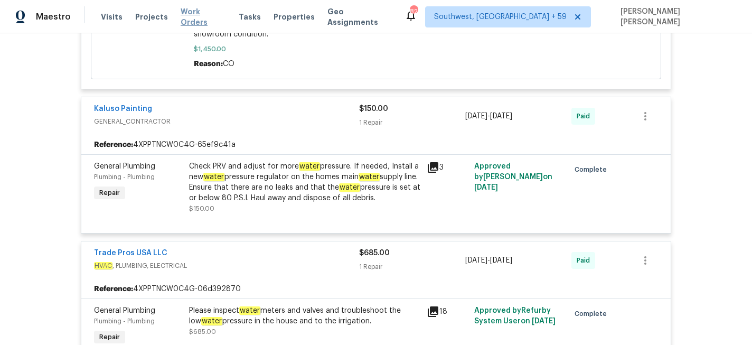
scroll to position [588, 0]
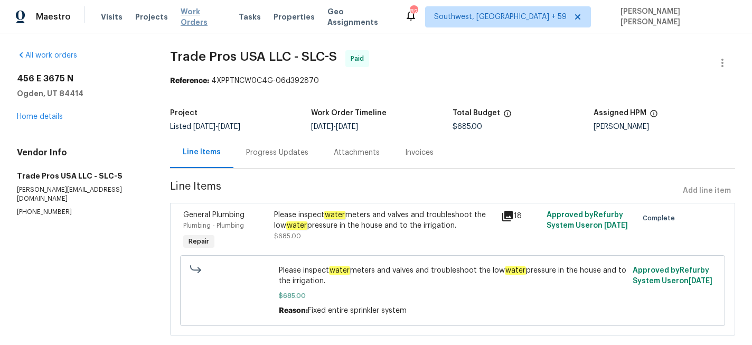
click at [196, 15] on span "Work Orders" at bounding box center [203, 16] width 45 height 21
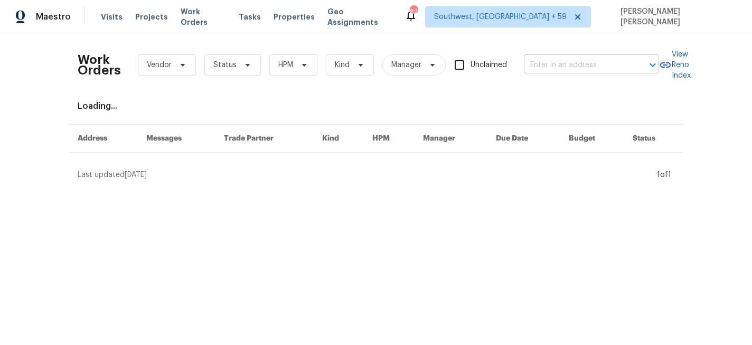
click at [566, 65] on input "text" at bounding box center [577, 65] width 106 height 16
paste input "[STREET_ADDRESS]"
type input "[STREET_ADDRESS]"
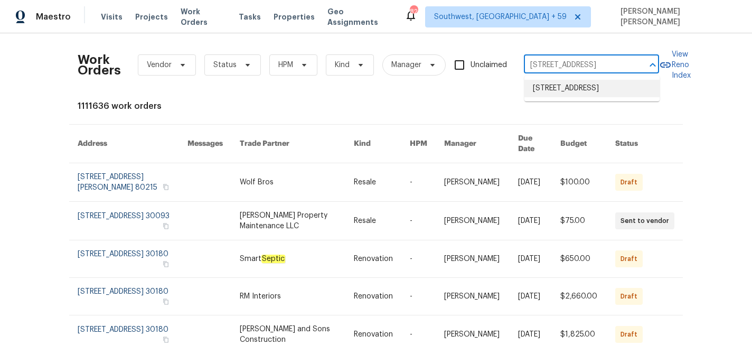
click at [576, 93] on li "[STREET_ADDRESS]" at bounding box center [591, 88] width 135 height 17
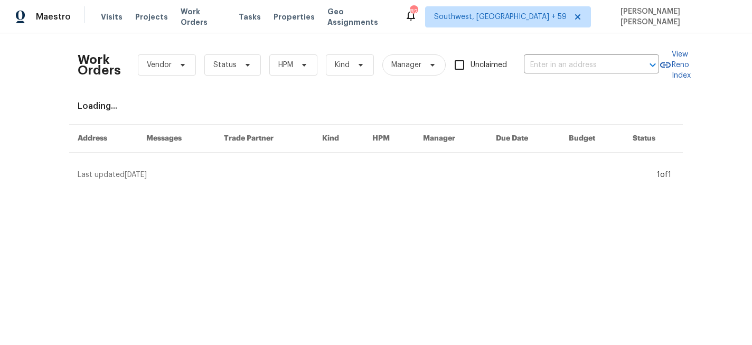
type input "[STREET_ADDRESS]"
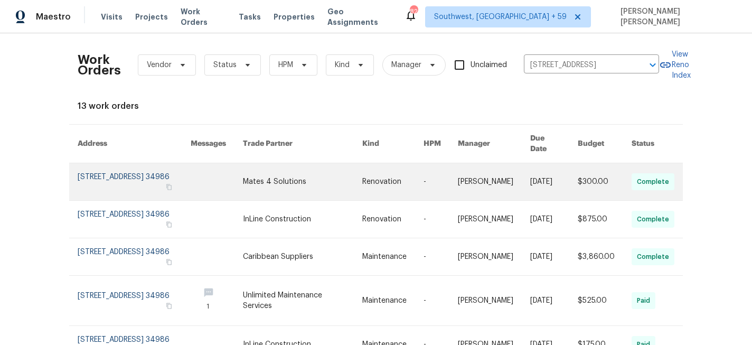
click at [536, 178] on link at bounding box center [554, 181] width 48 height 37
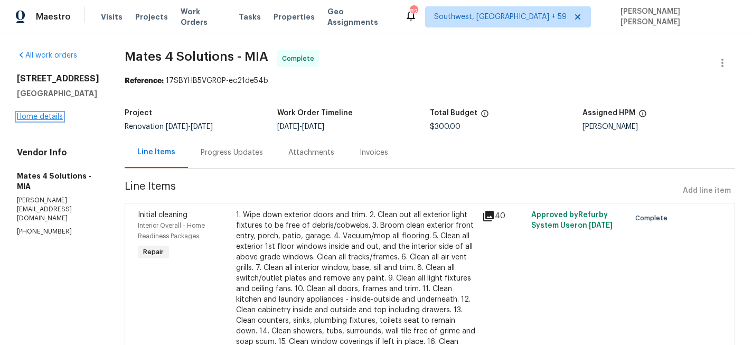
click at [49, 120] on link "Home details" at bounding box center [40, 116] width 46 height 7
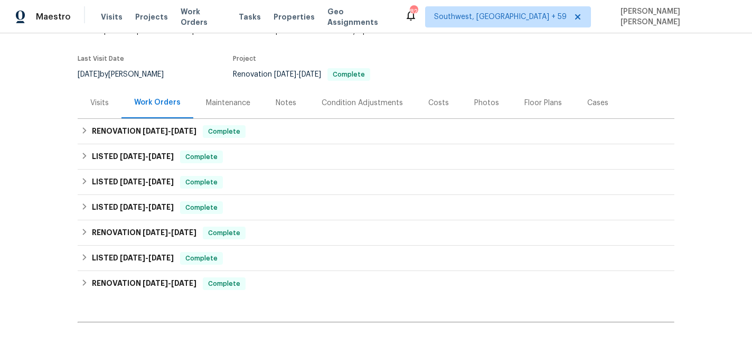
scroll to position [77, 0]
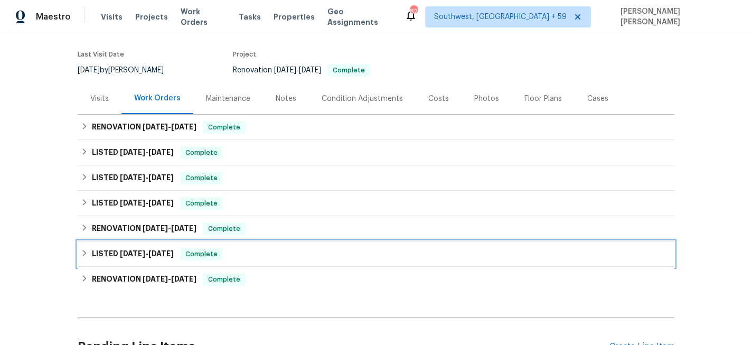
click at [209, 252] on span "Complete" at bounding box center [201, 254] width 41 height 11
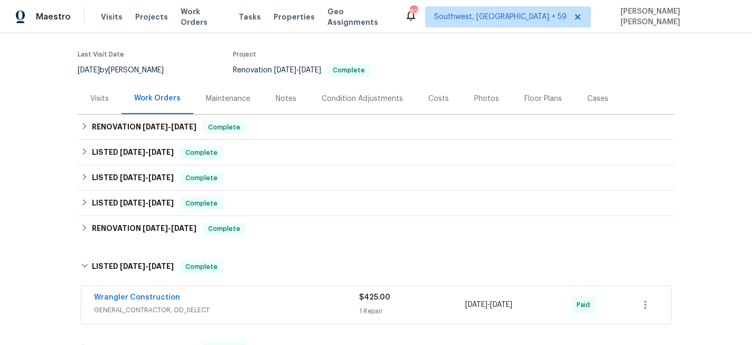
click at [285, 292] on div "Wrangler Construction" at bounding box center [226, 298] width 265 height 13
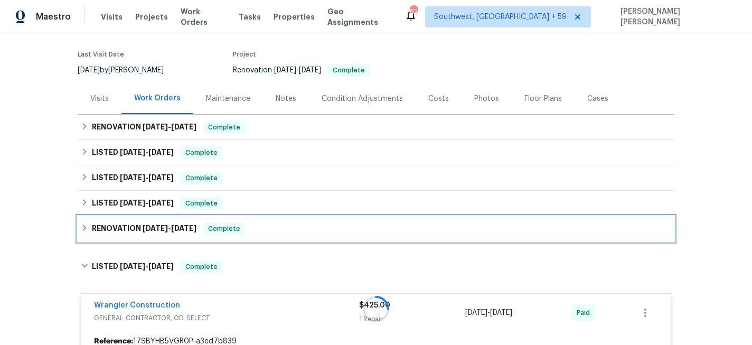
click at [284, 229] on div "RENOVATION 6/6/25 - 6/17/25 Complete" at bounding box center [376, 228] width 590 height 13
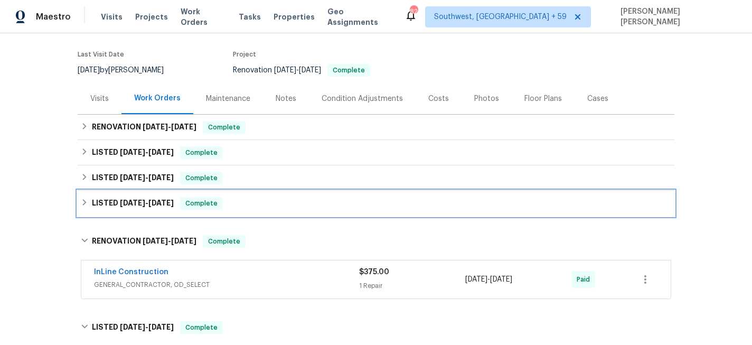
click at [293, 193] on div "LISTED 6/17/25 - 6/19/25 Complete" at bounding box center [376, 203] width 597 height 25
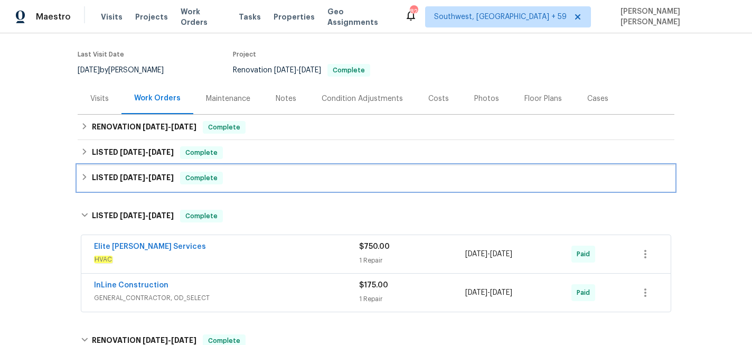
click at [301, 168] on div "LISTED 7/23/25 - 7/24/25 Complete" at bounding box center [376, 177] width 597 height 25
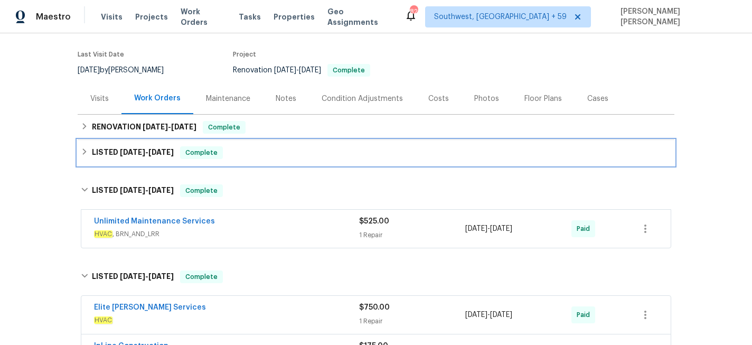
click at [308, 148] on div "LISTED 8/1/25 - 8/6/25 Complete" at bounding box center [376, 152] width 590 height 13
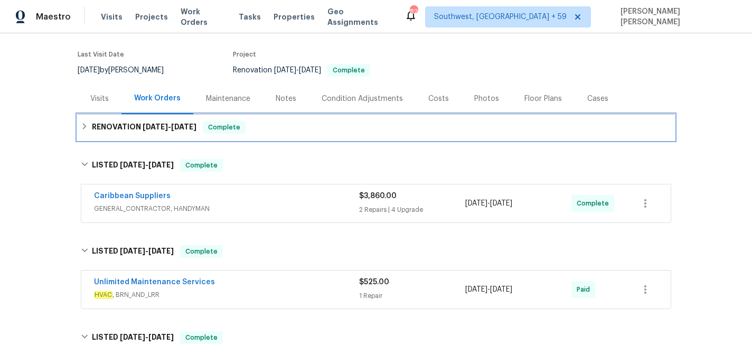
click at [330, 127] on div "RENOVATION 8/6/25 - 8/8/25 Complete" at bounding box center [376, 127] width 590 height 13
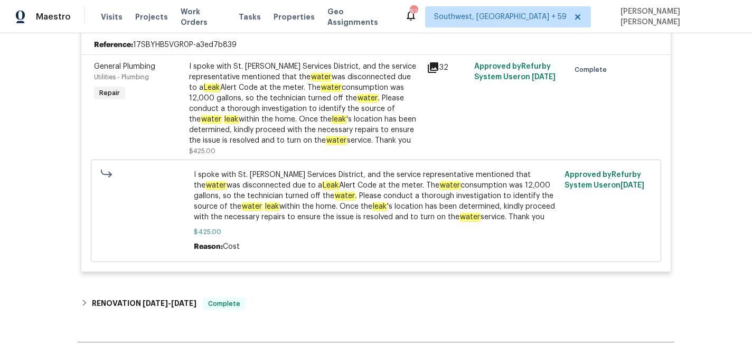
scroll to position [601, 0]
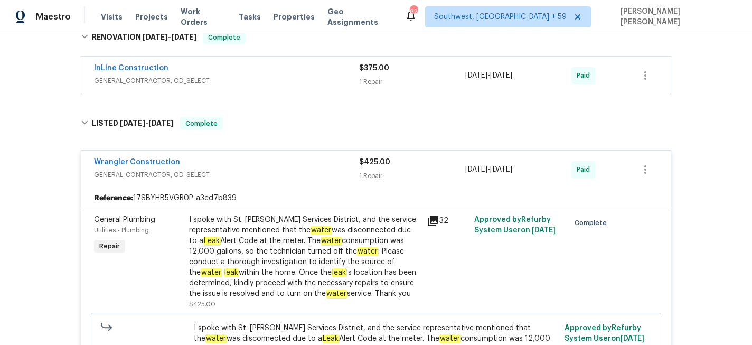
click at [308, 71] on div "InLine Construction" at bounding box center [226, 69] width 265 height 13
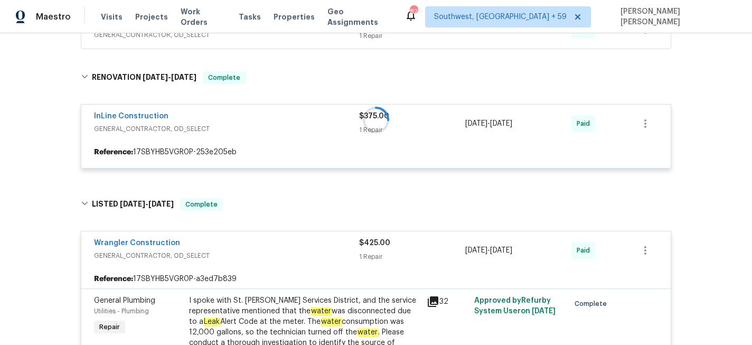
scroll to position [482, 0]
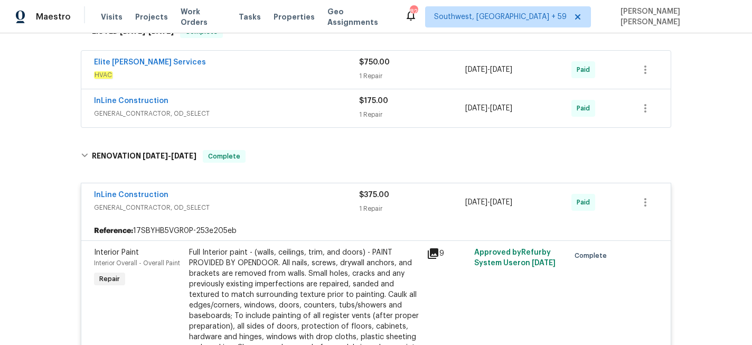
click at [300, 107] on div "InLine Construction" at bounding box center [226, 102] width 265 height 13
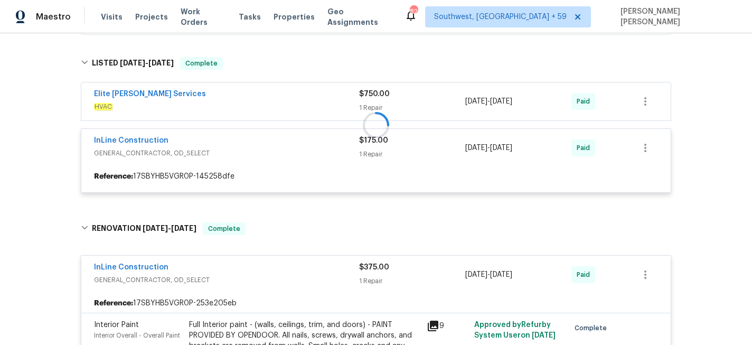
scroll to position [448, 0]
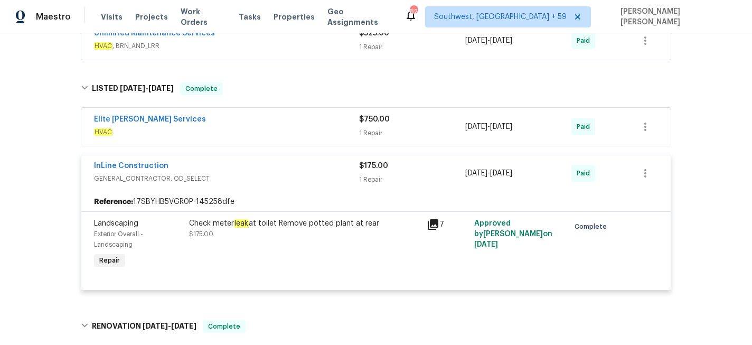
click at [309, 119] on div "Elite Manning Services" at bounding box center [226, 120] width 265 height 13
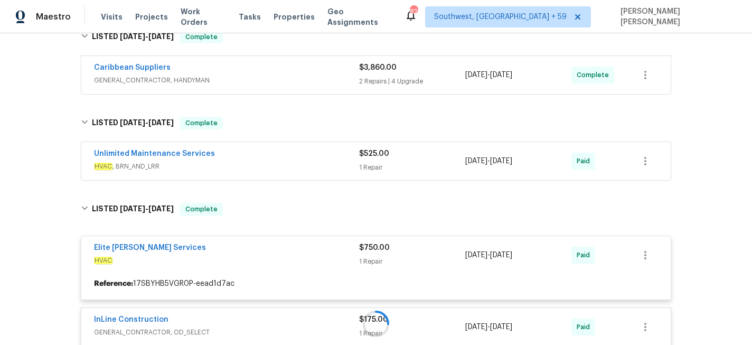
scroll to position [297, 0]
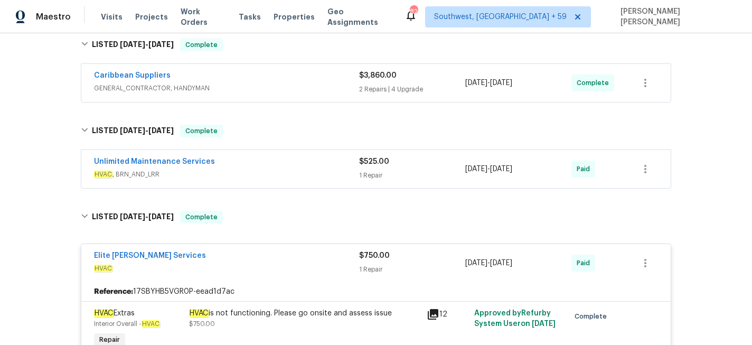
click at [308, 174] on span "HVAC , BRN_AND_LRR" at bounding box center [226, 174] width 265 height 11
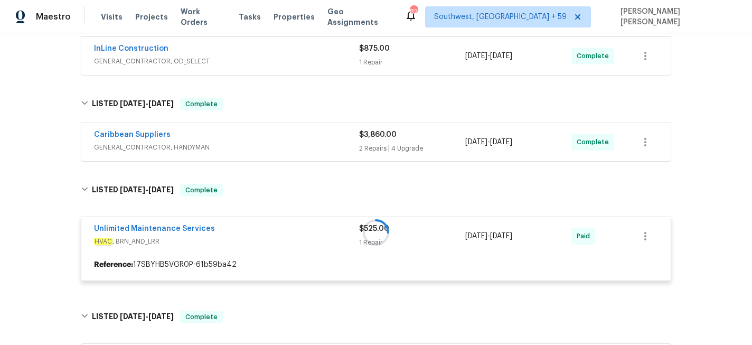
scroll to position [235, 0]
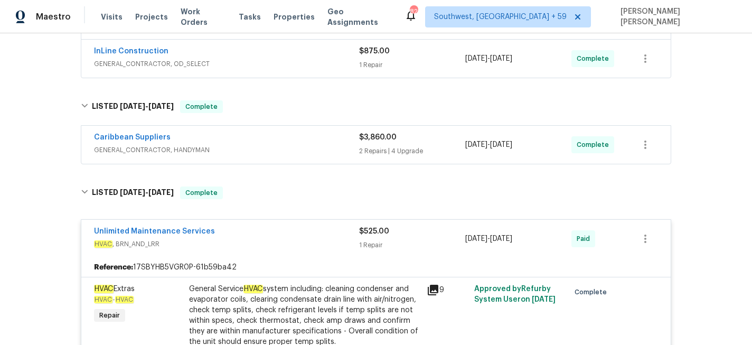
click at [324, 150] on span "GENERAL_CONTRACTOR, HANDYMAN" at bounding box center [226, 150] width 265 height 11
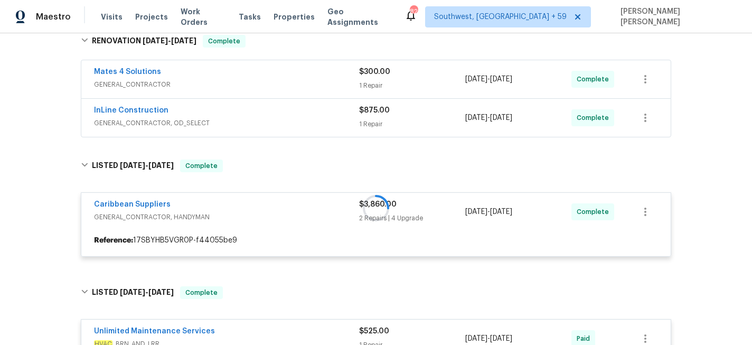
scroll to position [175, 0]
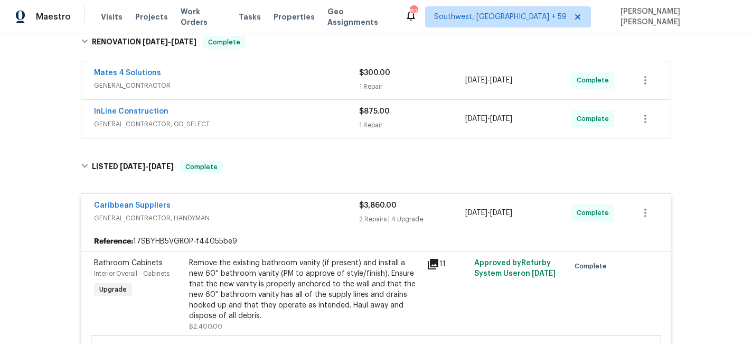
click at [343, 116] on div "InLine Construction" at bounding box center [226, 112] width 265 height 13
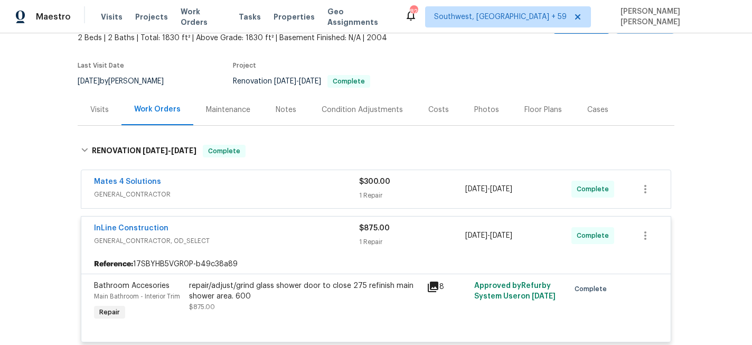
scroll to position [69, 0]
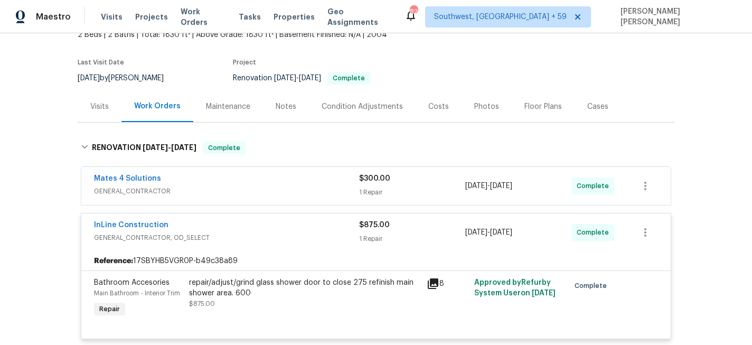
click at [324, 181] on div "Mates 4 Solutions" at bounding box center [226, 179] width 265 height 13
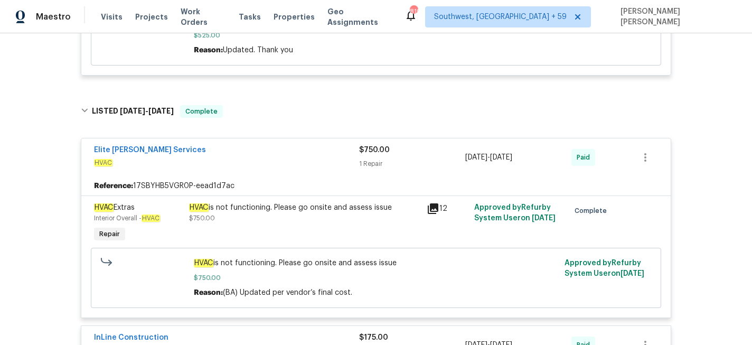
scroll to position [1905, 0]
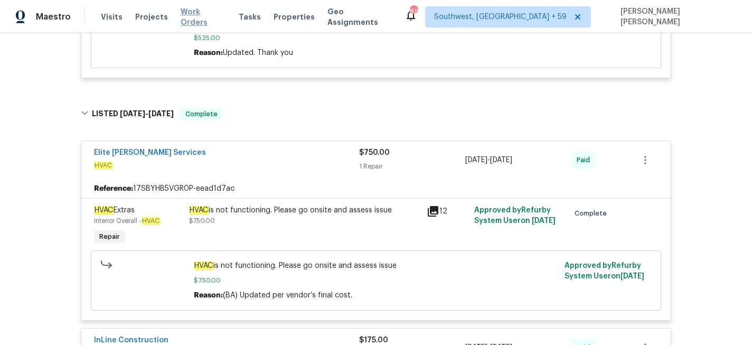
click at [186, 13] on span "Work Orders" at bounding box center [203, 16] width 45 height 21
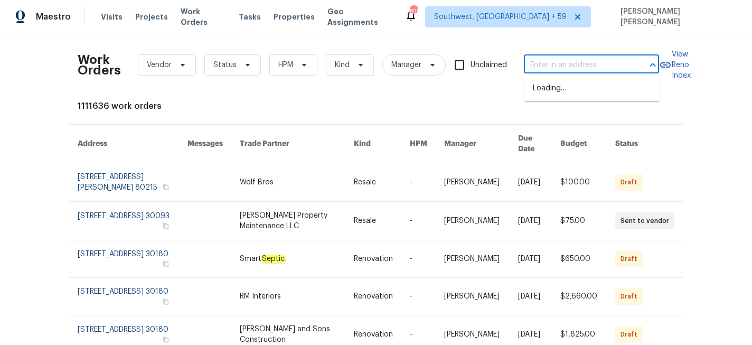
click at [552, 62] on input "text" at bounding box center [577, 65] width 106 height 16
paste input "3012 Steeple Chase Dr, Chino Hills, CA 91709"
type input "3012 Steeple Chase Dr, Chino Hills, CA 91709"
click at [566, 92] on li "3012 Steeple Chase Dr, Chino Hills, CA 91709" at bounding box center [591, 88] width 135 height 17
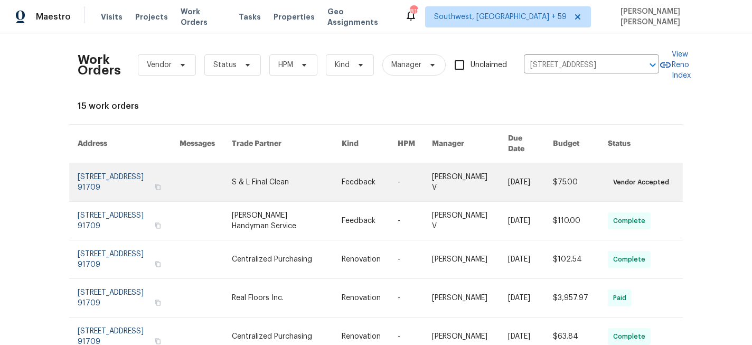
click at [525, 163] on link at bounding box center [530, 182] width 45 height 38
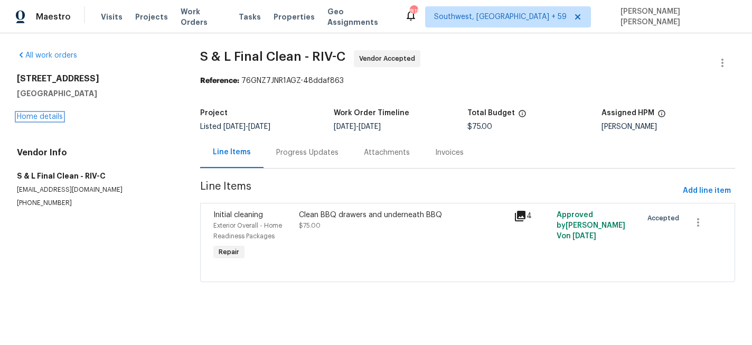
click at [52, 116] on link "Home details" at bounding box center [40, 116] width 46 height 7
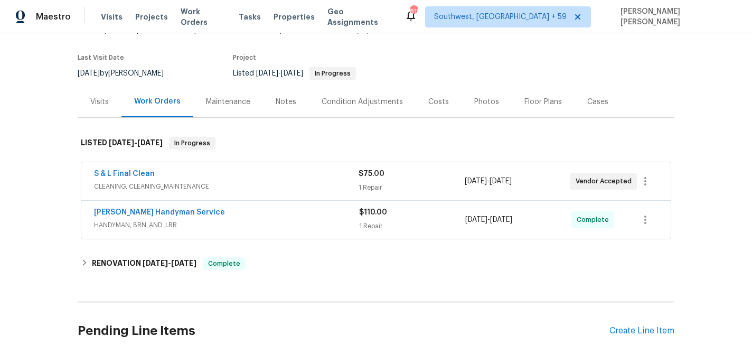
scroll to position [78, 0]
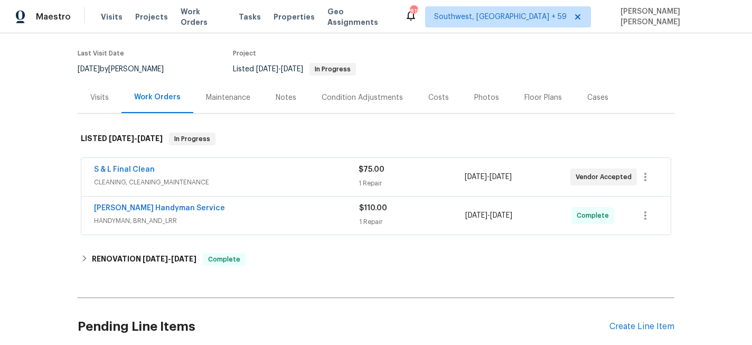
click at [330, 212] on div "Mehle's Handyman Service" at bounding box center [226, 209] width 265 height 13
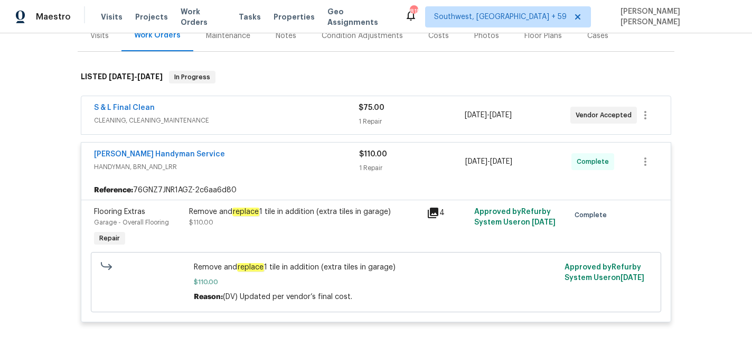
scroll to position [113, 0]
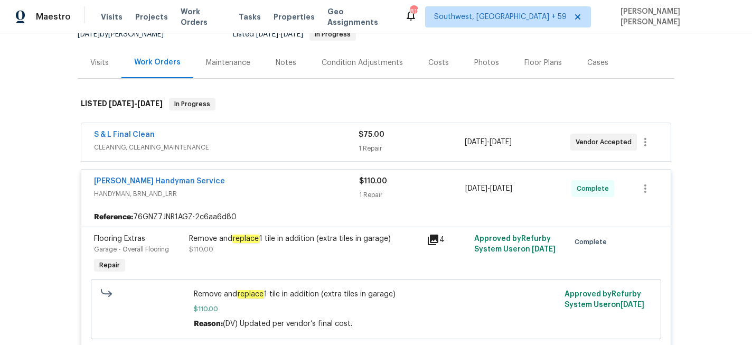
click at [329, 139] on div "S & L Final Clean" at bounding box center [226, 135] width 265 height 13
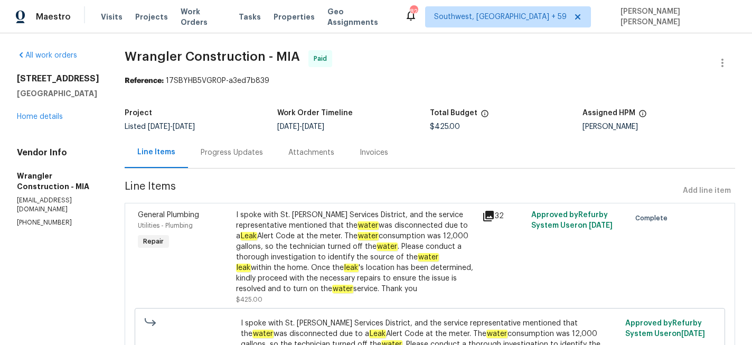
click at [201, 156] on div "Progress Updates" at bounding box center [232, 152] width 62 height 11
